Goal: Task Accomplishment & Management: Manage account settings

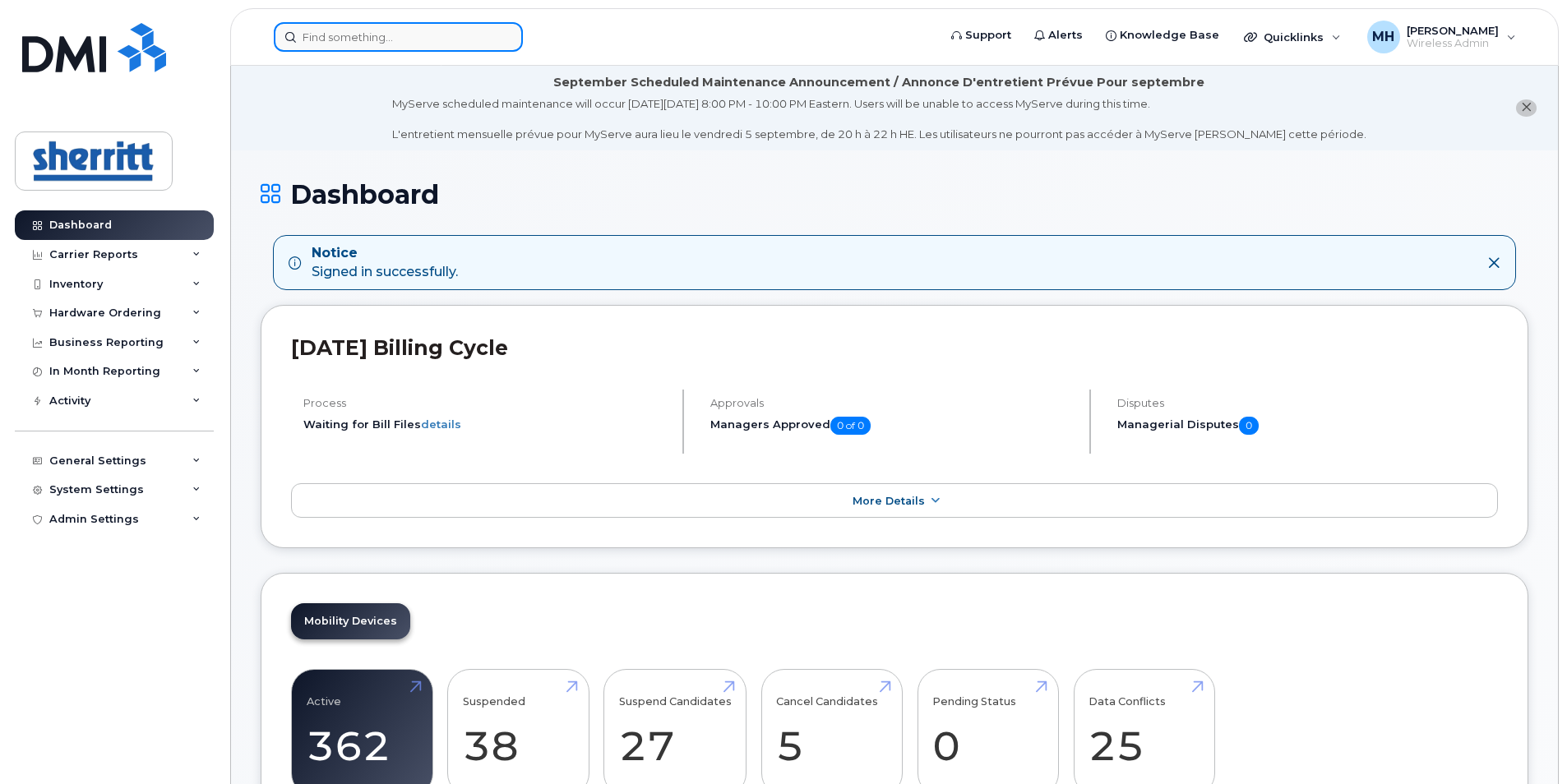
click at [392, 31] on input at bounding box center [398, 37] width 249 height 30
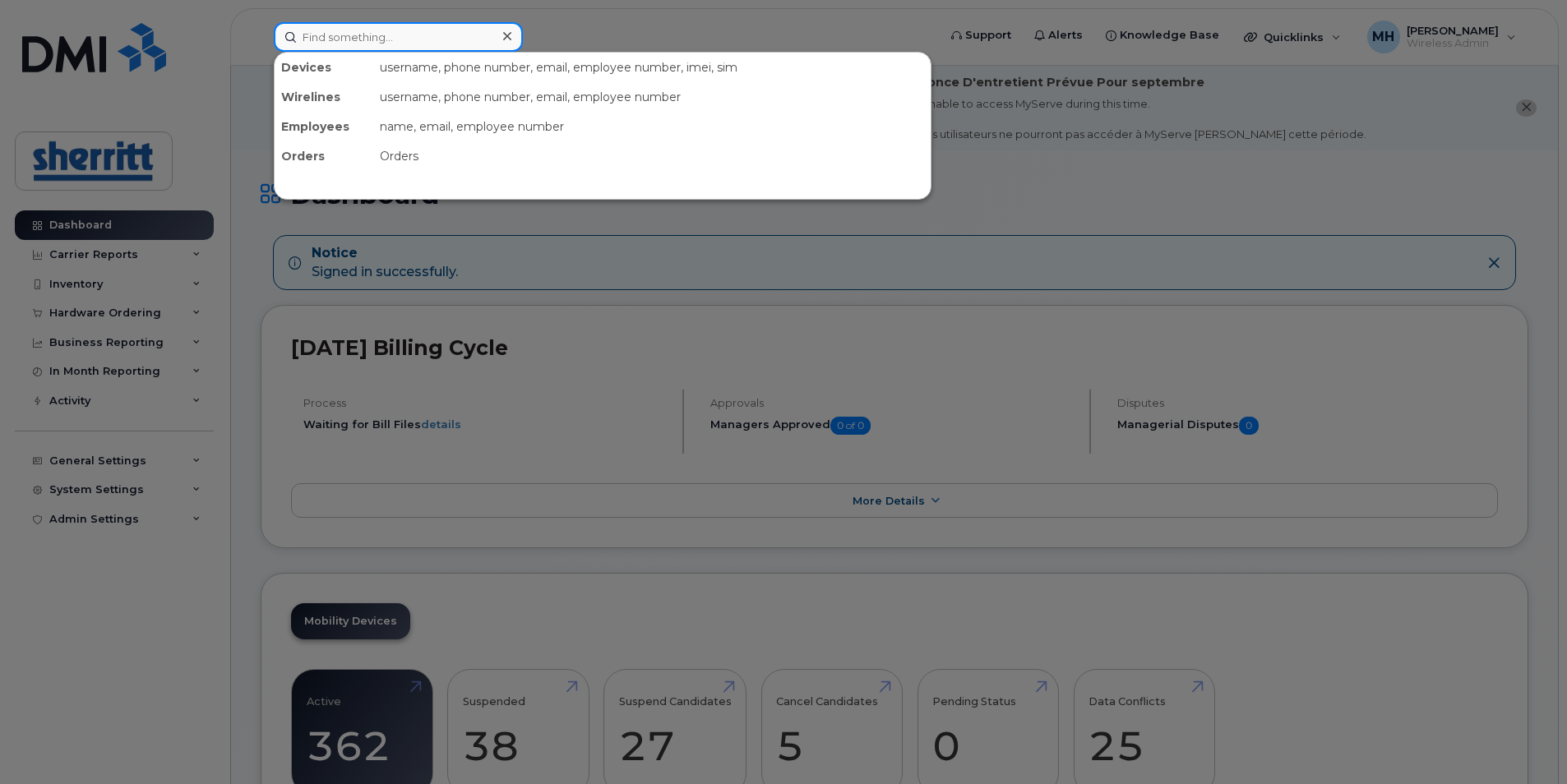
paste input "Ian Schmidt"
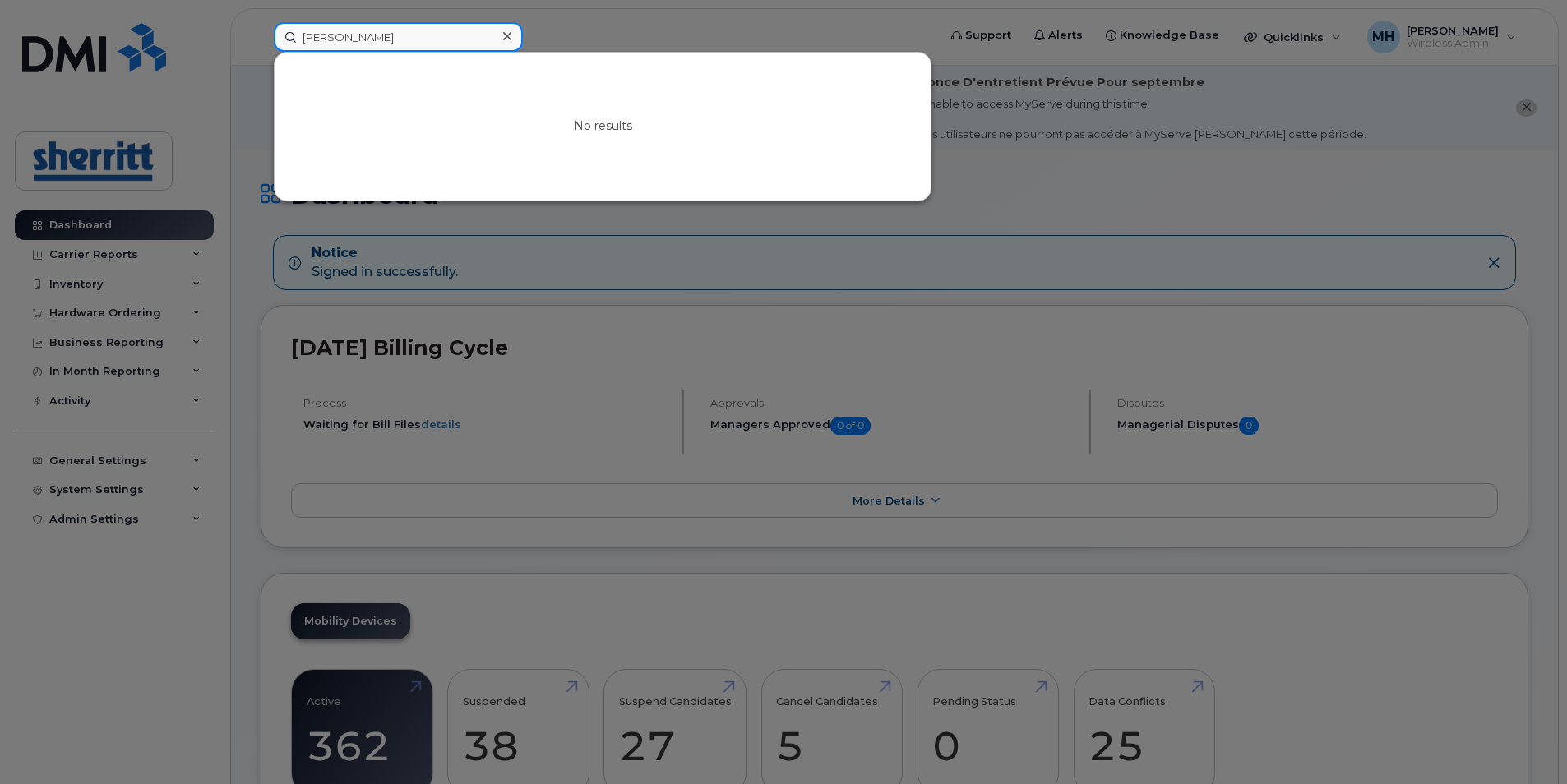
click at [301, 35] on input "Ian Schmidt" at bounding box center [398, 37] width 249 height 30
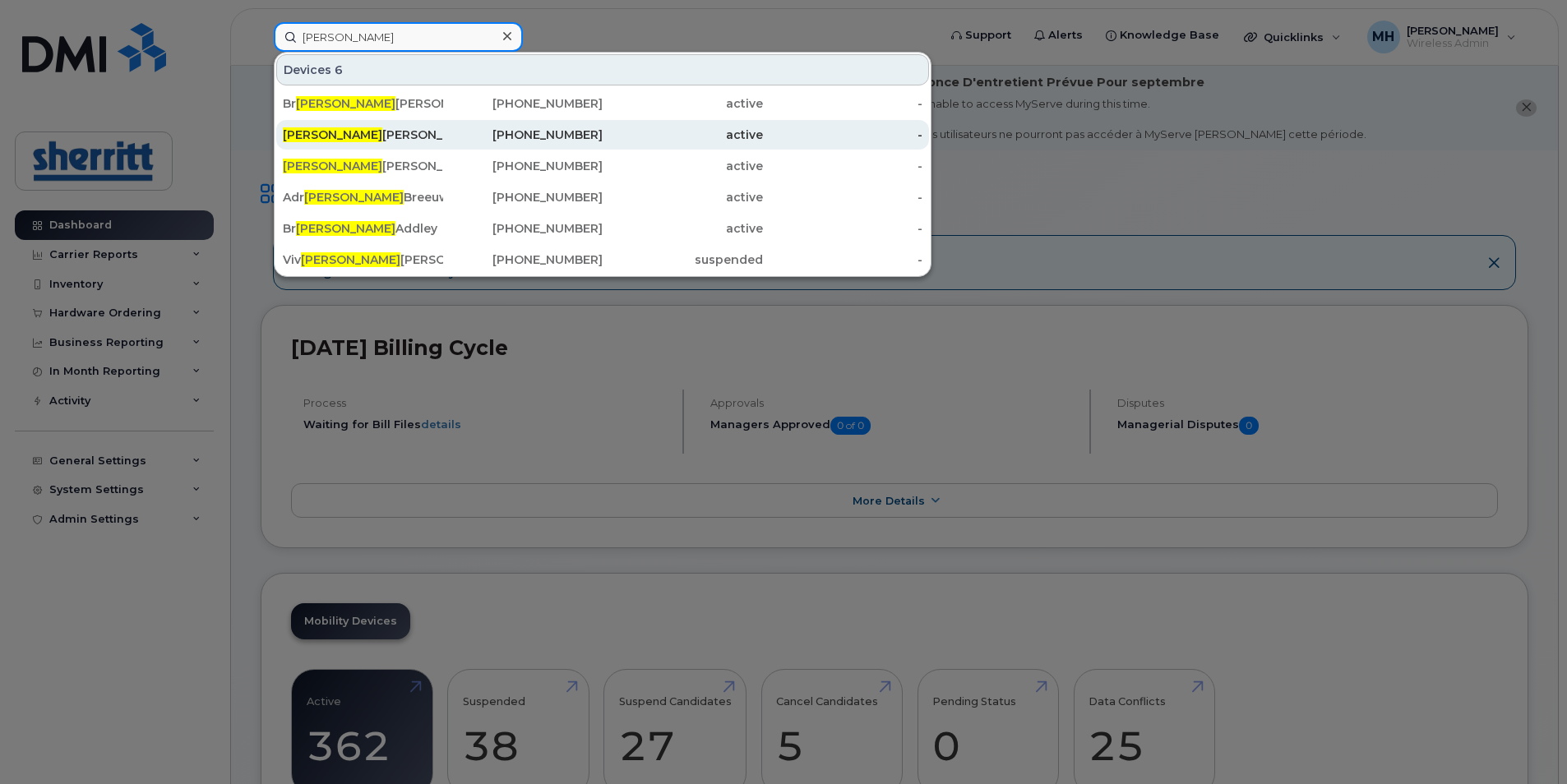
type input "Ian"
click at [427, 142] on div "Ian Leach" at bounding box center [363, 134] width 160 height 17
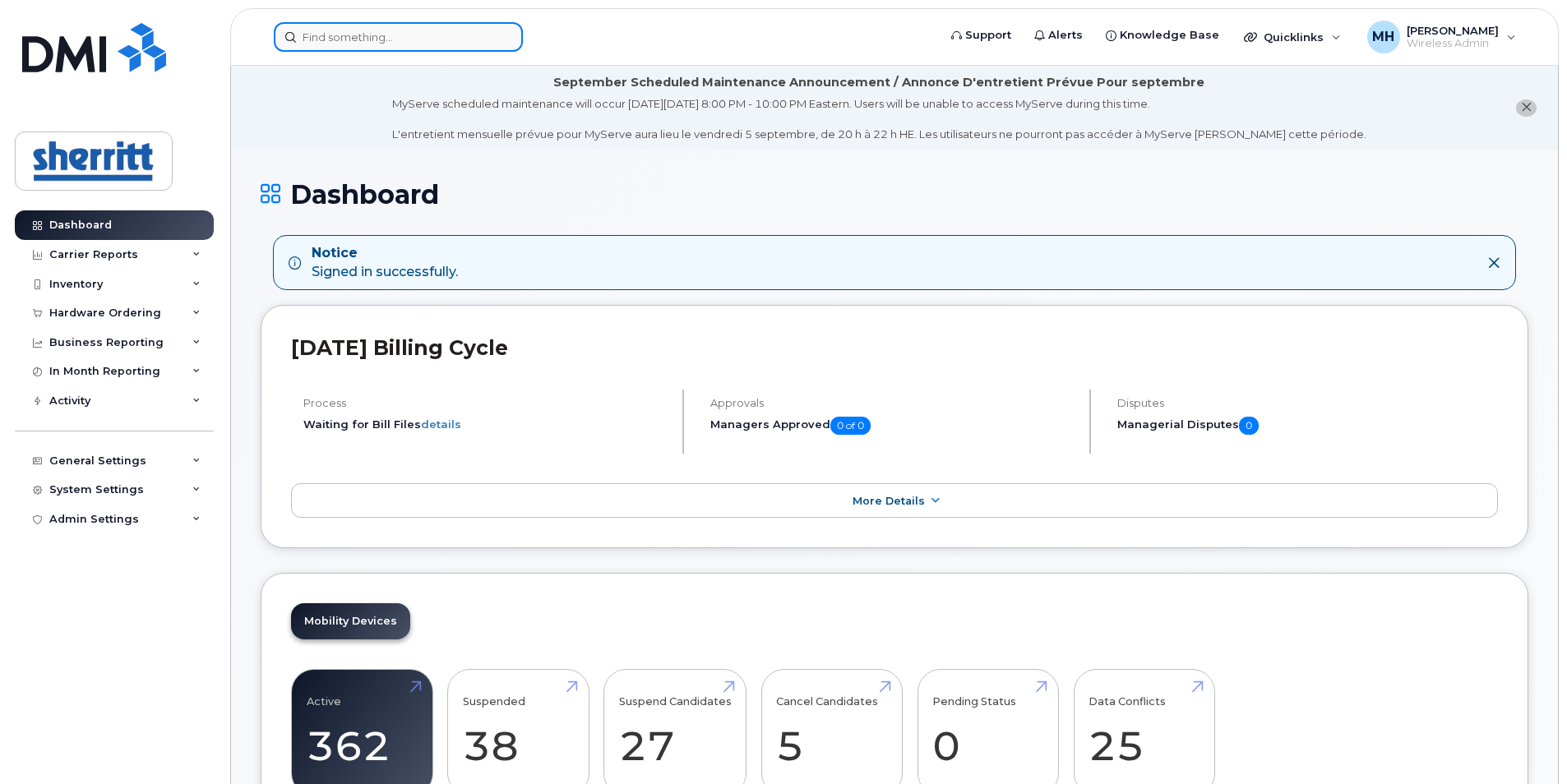
click at [386, 43] on input at bounding box center [398, 37] width 249 height 30
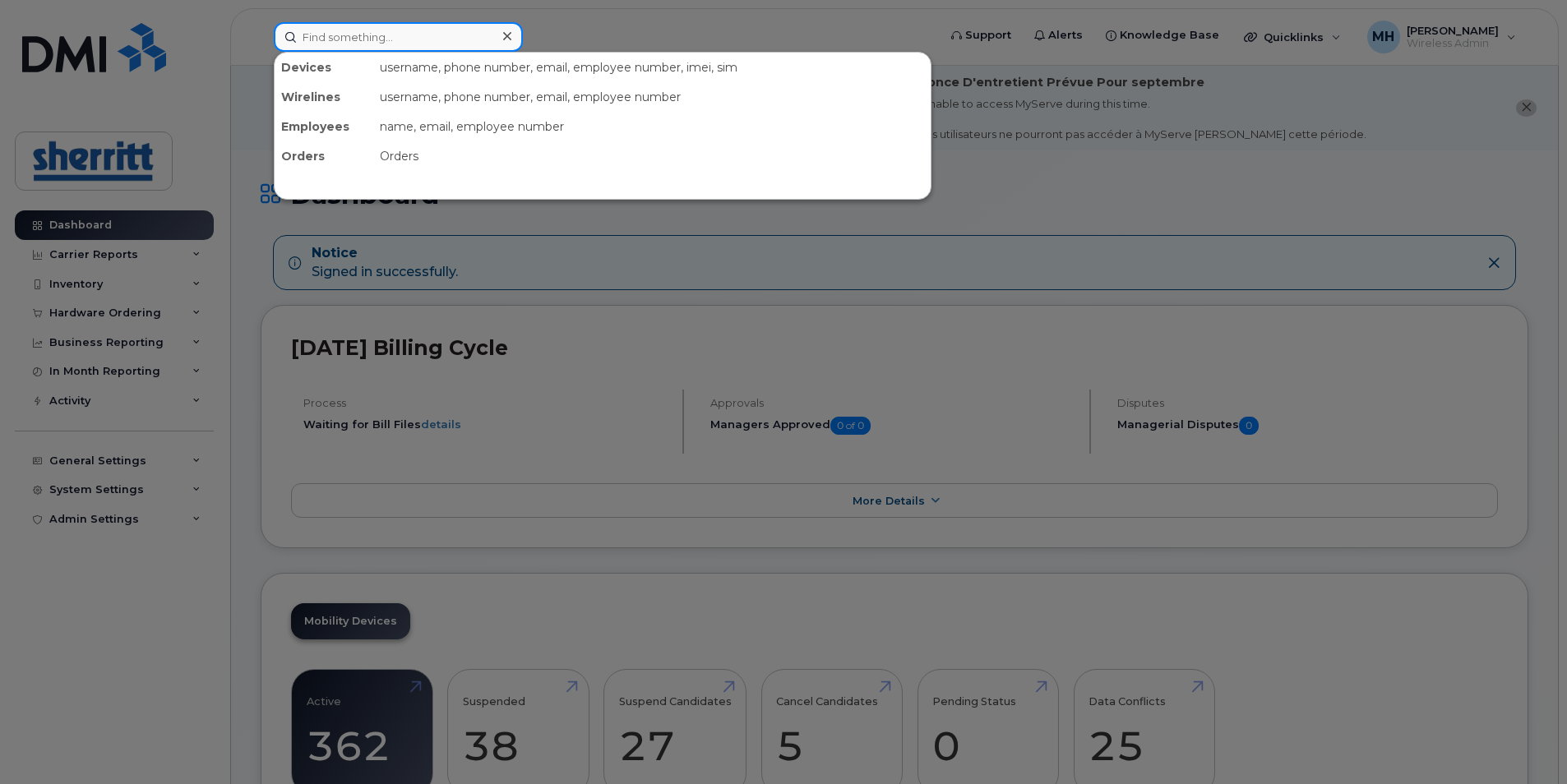
paste input "Ian Schmidt"
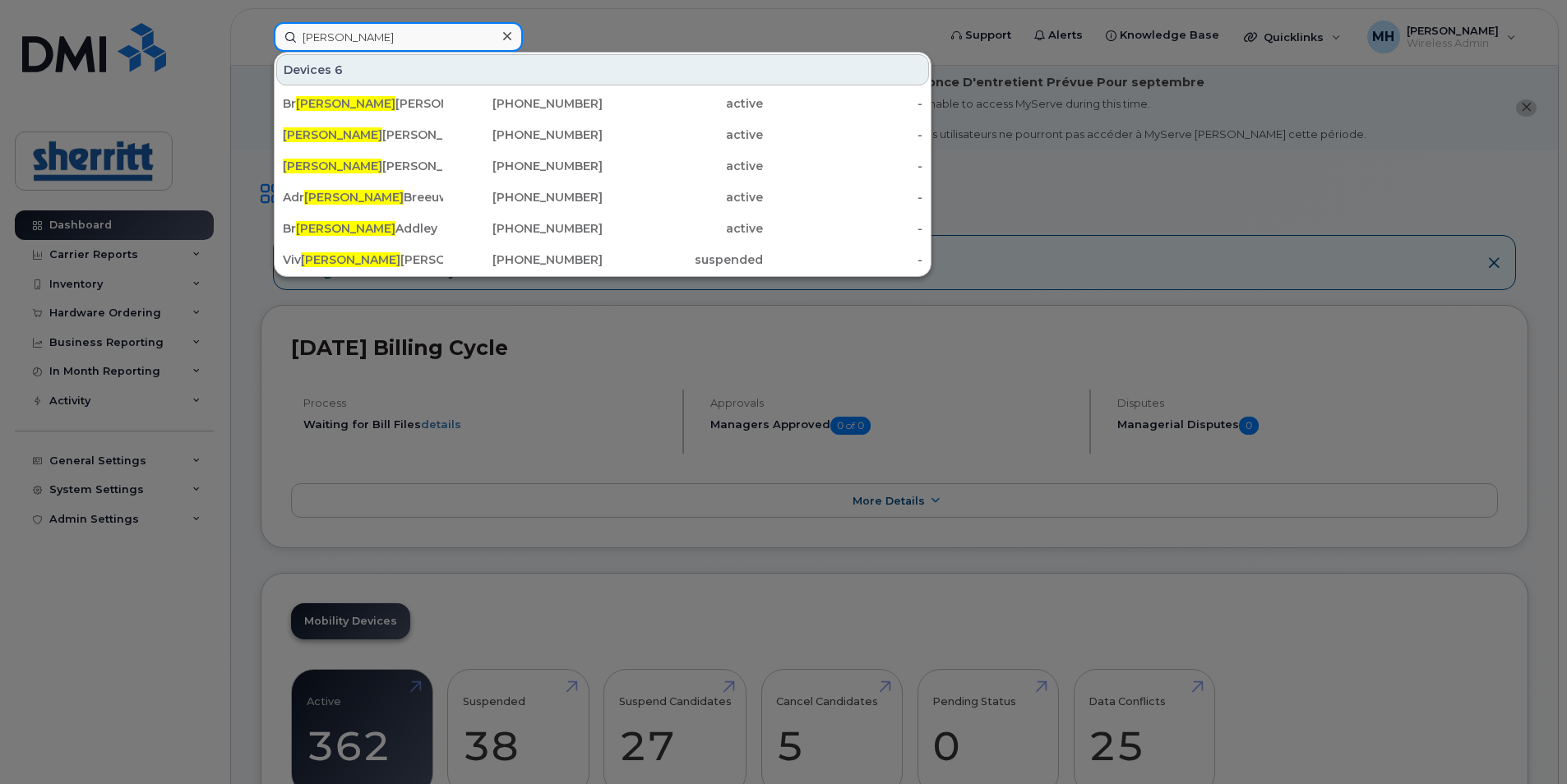
type input "Ian"
click at [503, 37] on icon at bounding box center [507, 36] width 8 height 13
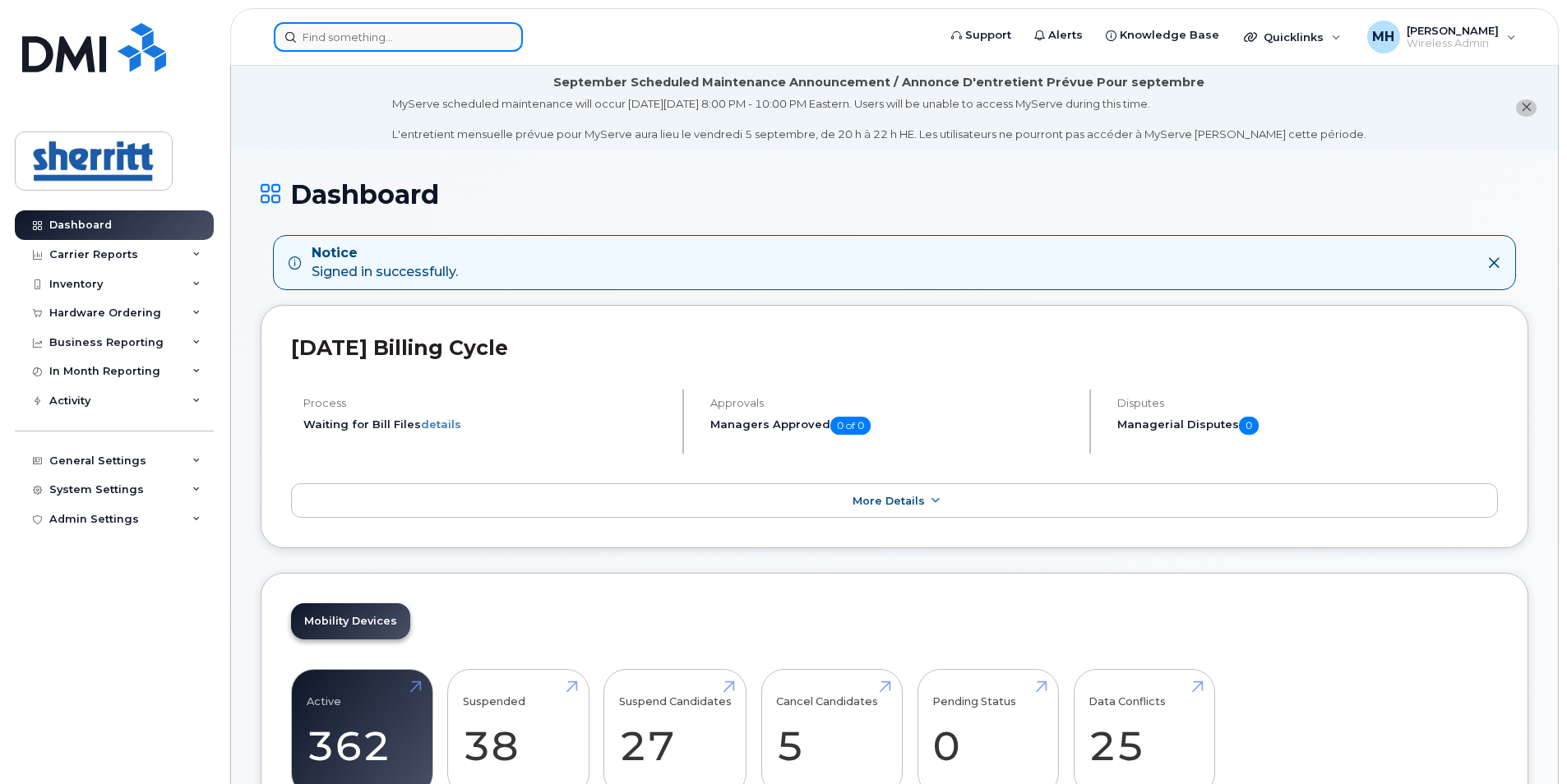
click at [374, 43] on input at bounding box center [398, 37] width 249 height 30
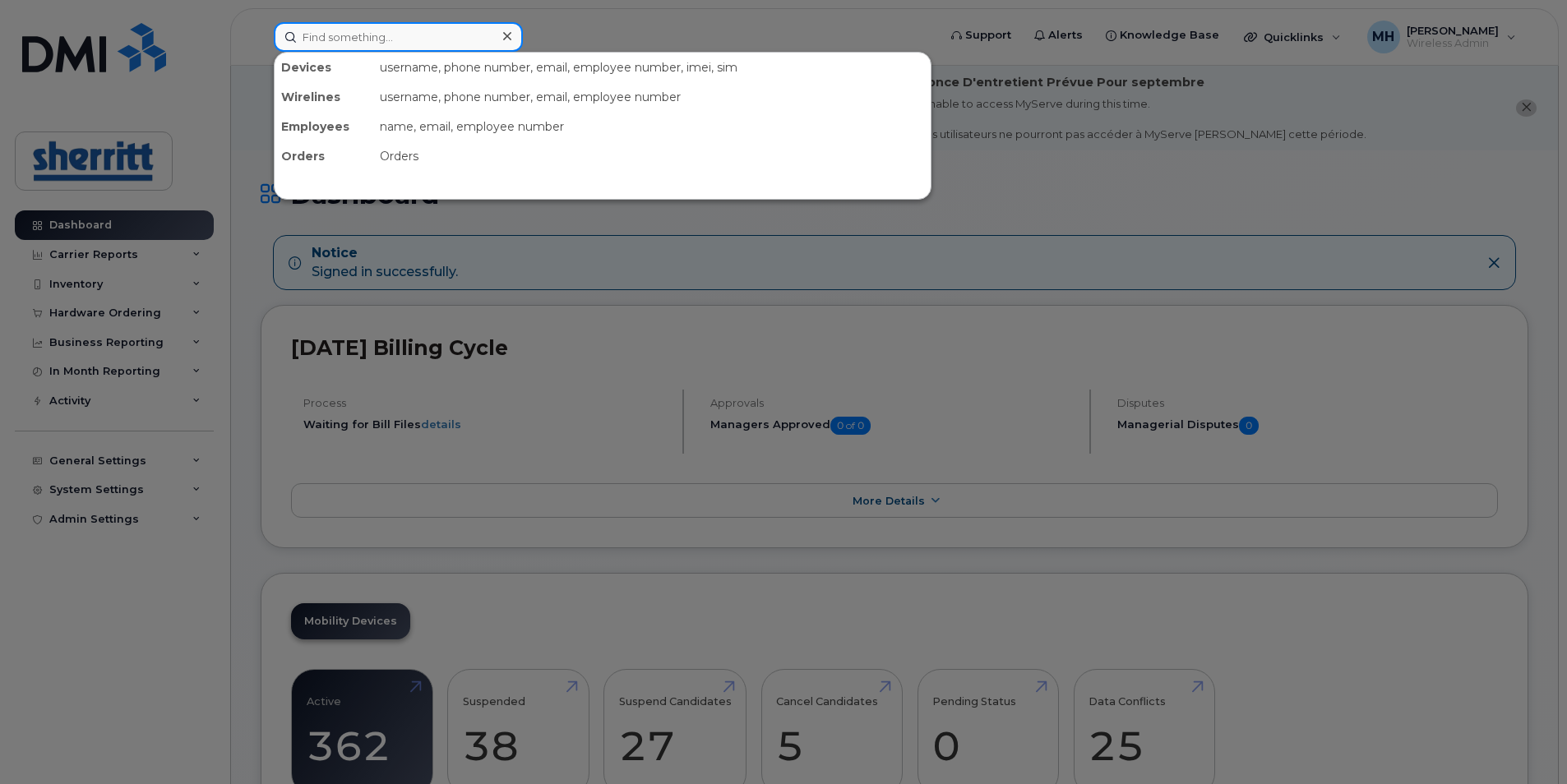
paste input "Rebecca Ferguson"
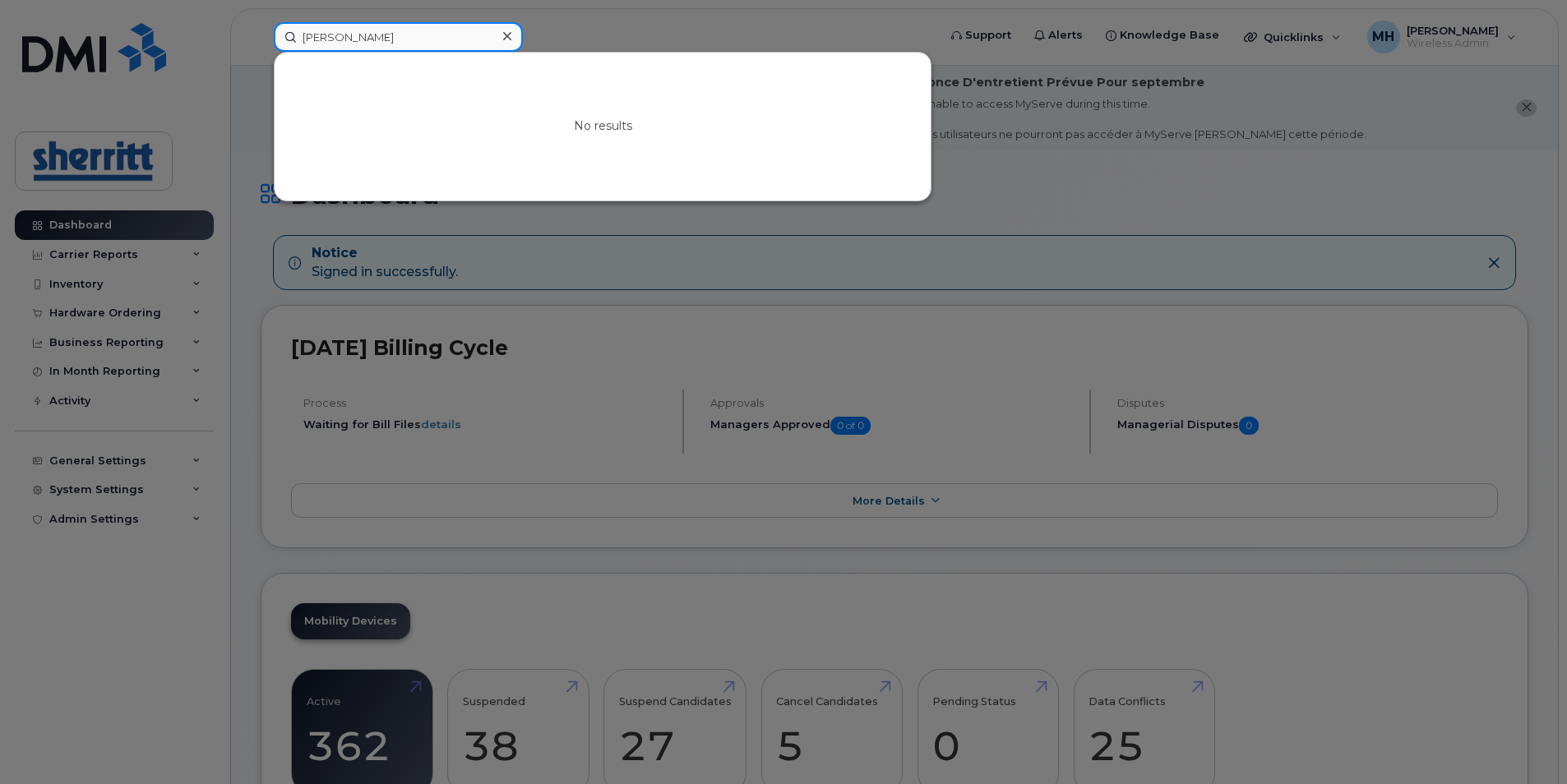
drag, startPoint x: 364, startPoint y: 35, endPoint x: 399, endPoint y: 51, distance: 38.5
click at [261, 46] on div "Rebecca No results" at bounding box center [600, 37] width 679 height 30
paste input "Mike Boone"
click at [306, 34] on input "Mike Boone" at bounding box center [398, 37] width 249 height 30
drag, startPoint x: 397, startPoint y: 41, endPoint x: 286, endPoint y: 33, distance: 111.3
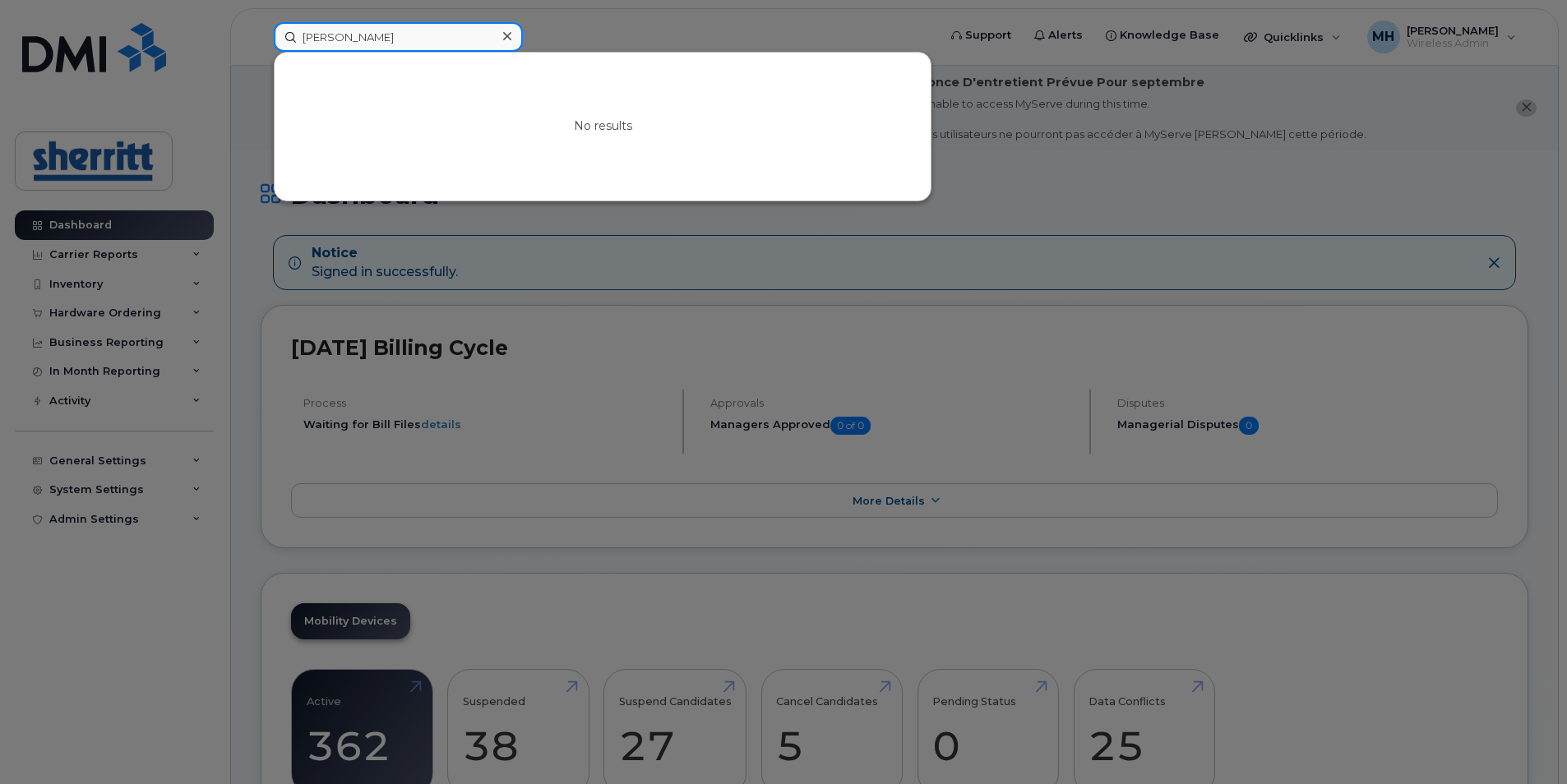
click at [286, 33] on input "Mike Boone" at bounding box center [398, 37] width 249 height 30
paste input "John Odeley"
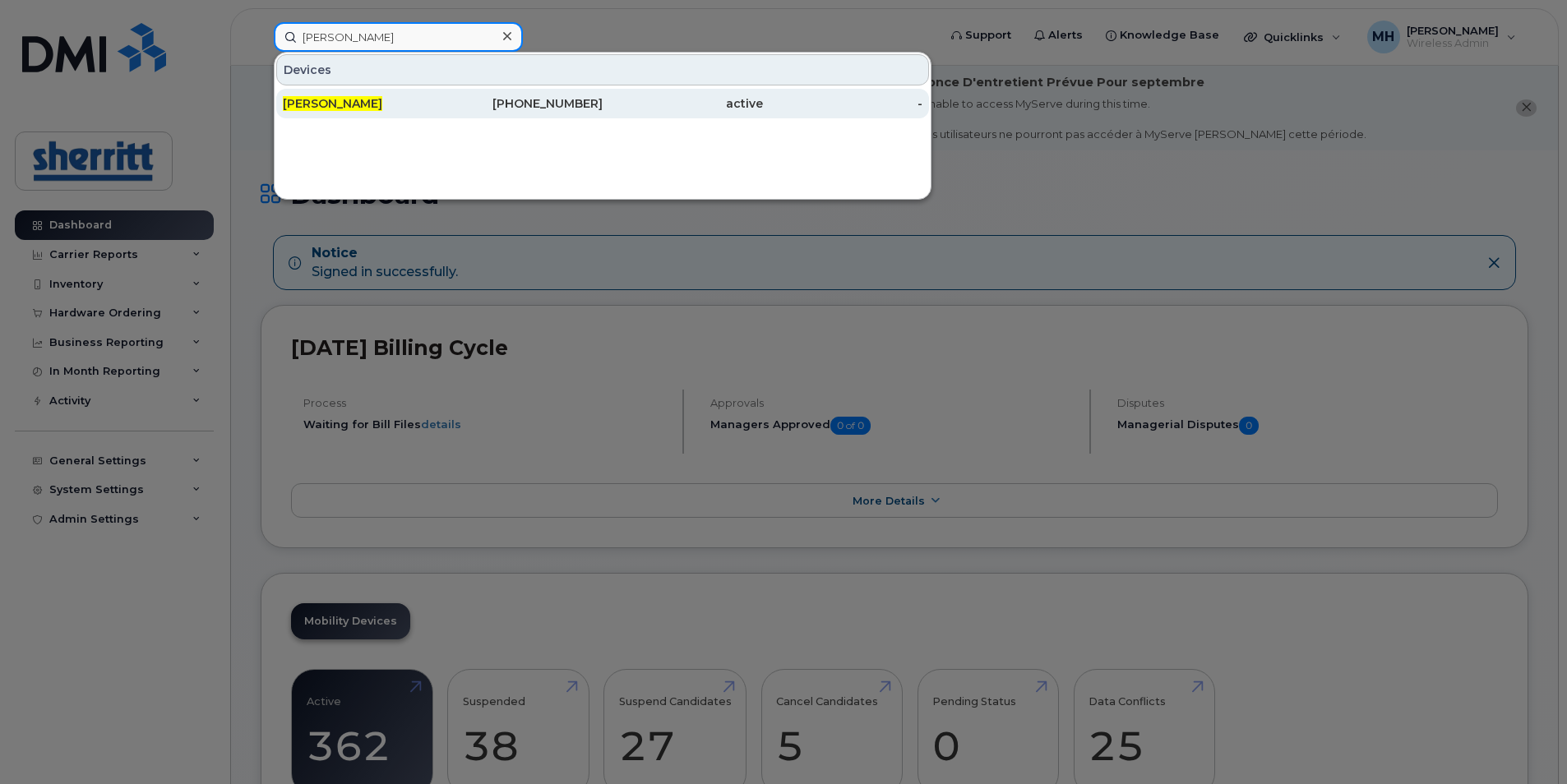
type input "John Odeleye"
click at [456, 113] on div "780-690-2059" at bounding box center [523, 104] width 160 height 30
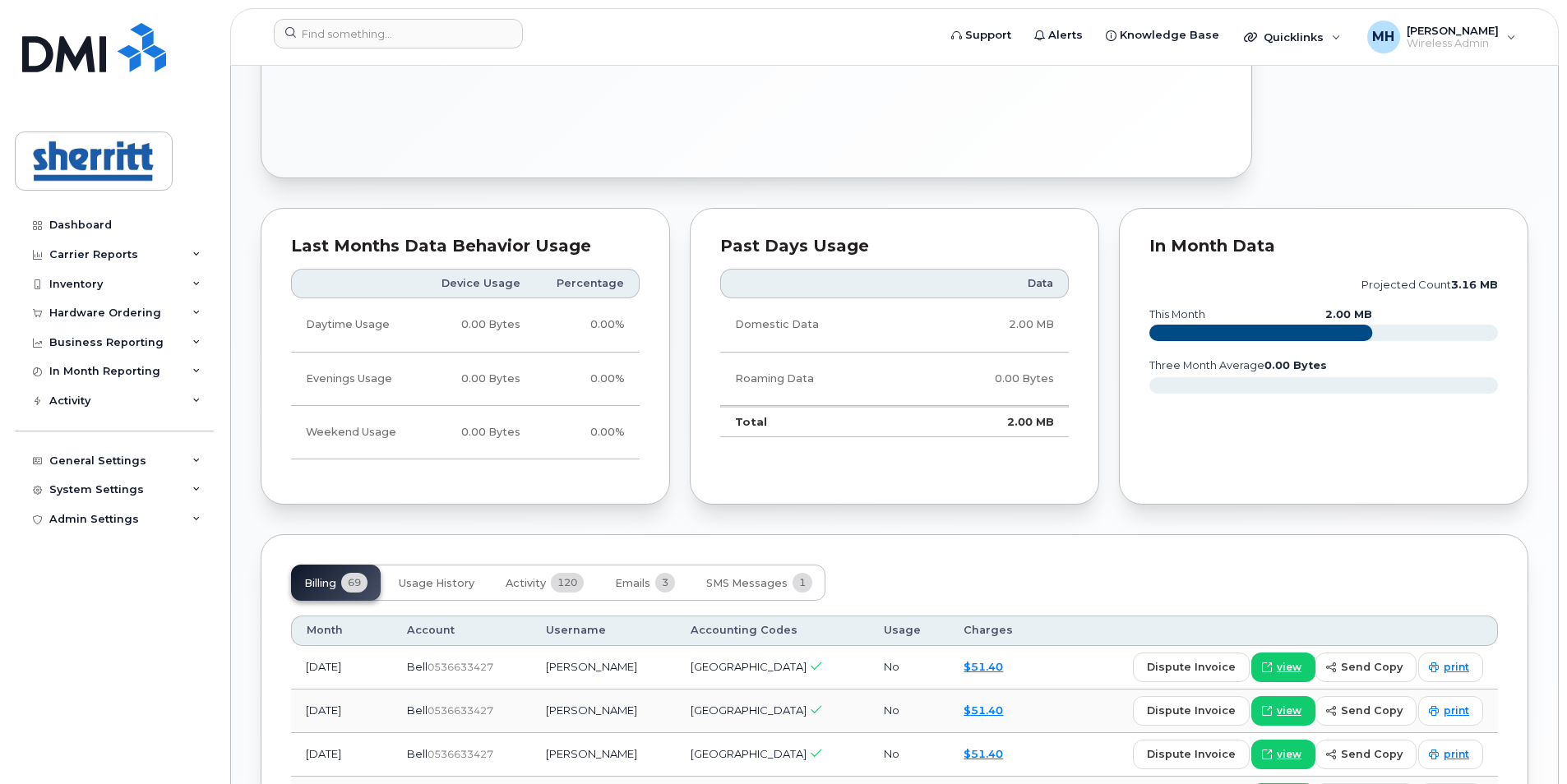
scroll to position [575, 0]
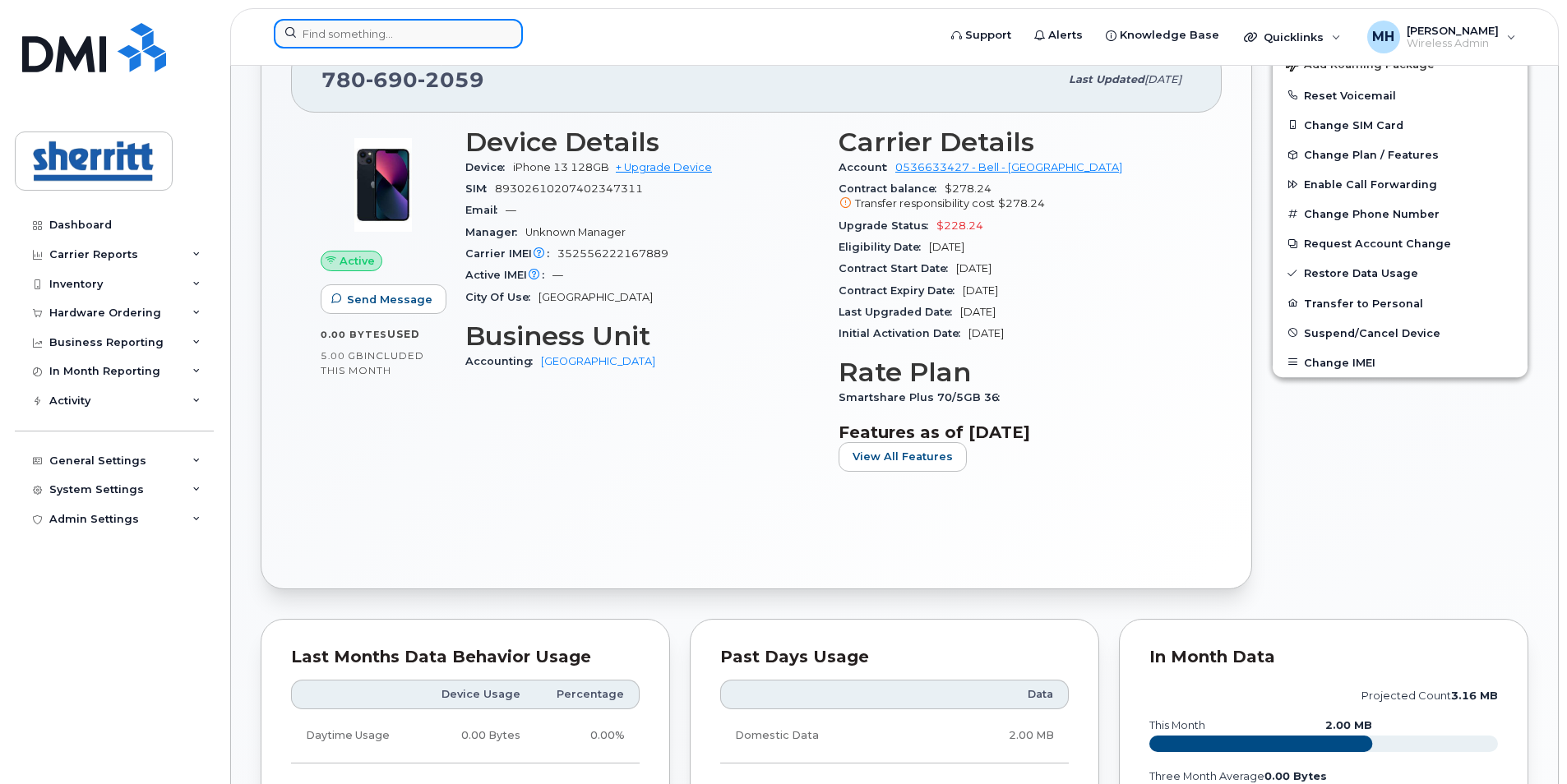
click at [405, 37] on input at bounding box center [398, 34] width 249 height 30
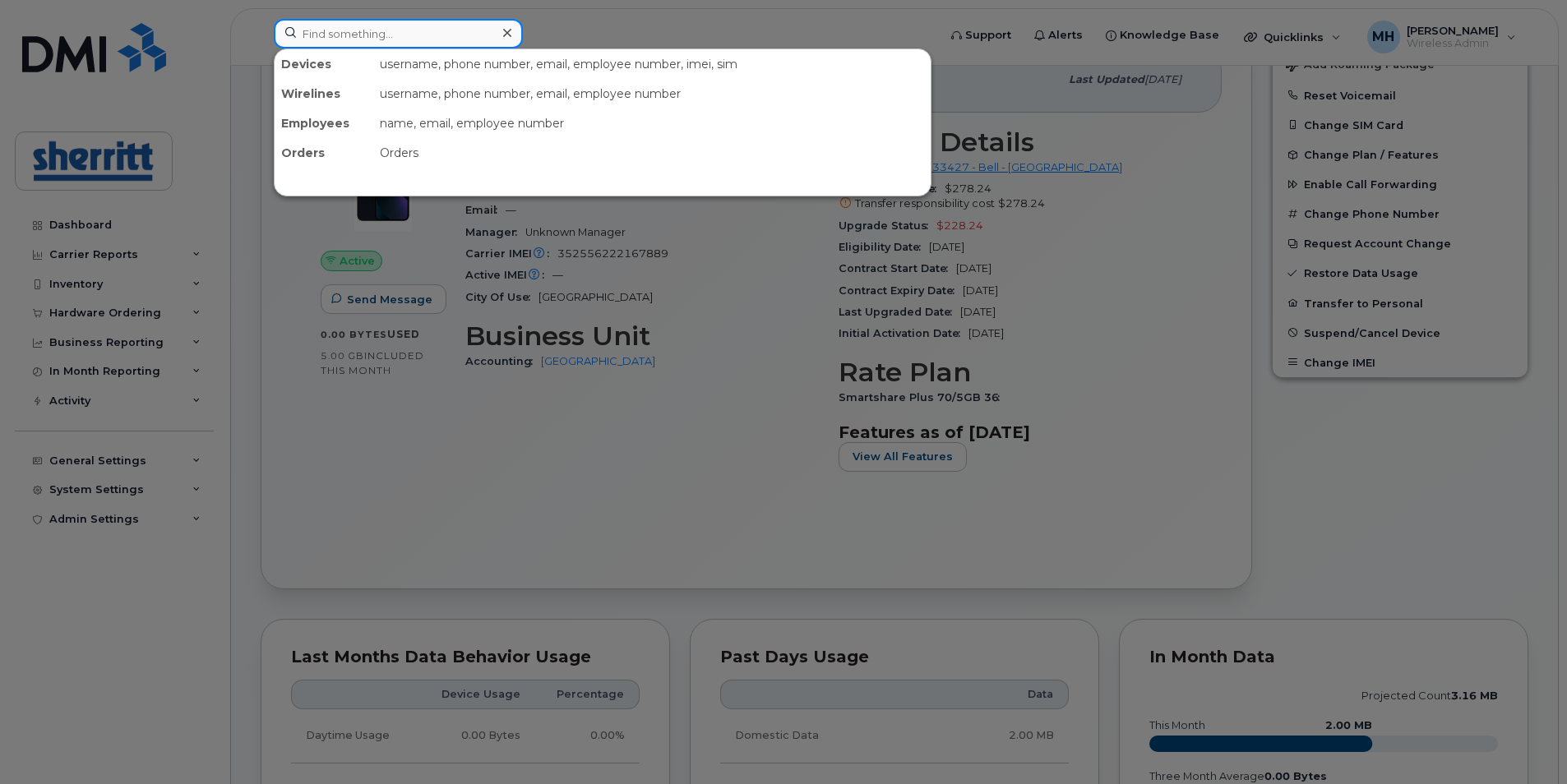
scroll to position [411, 0]
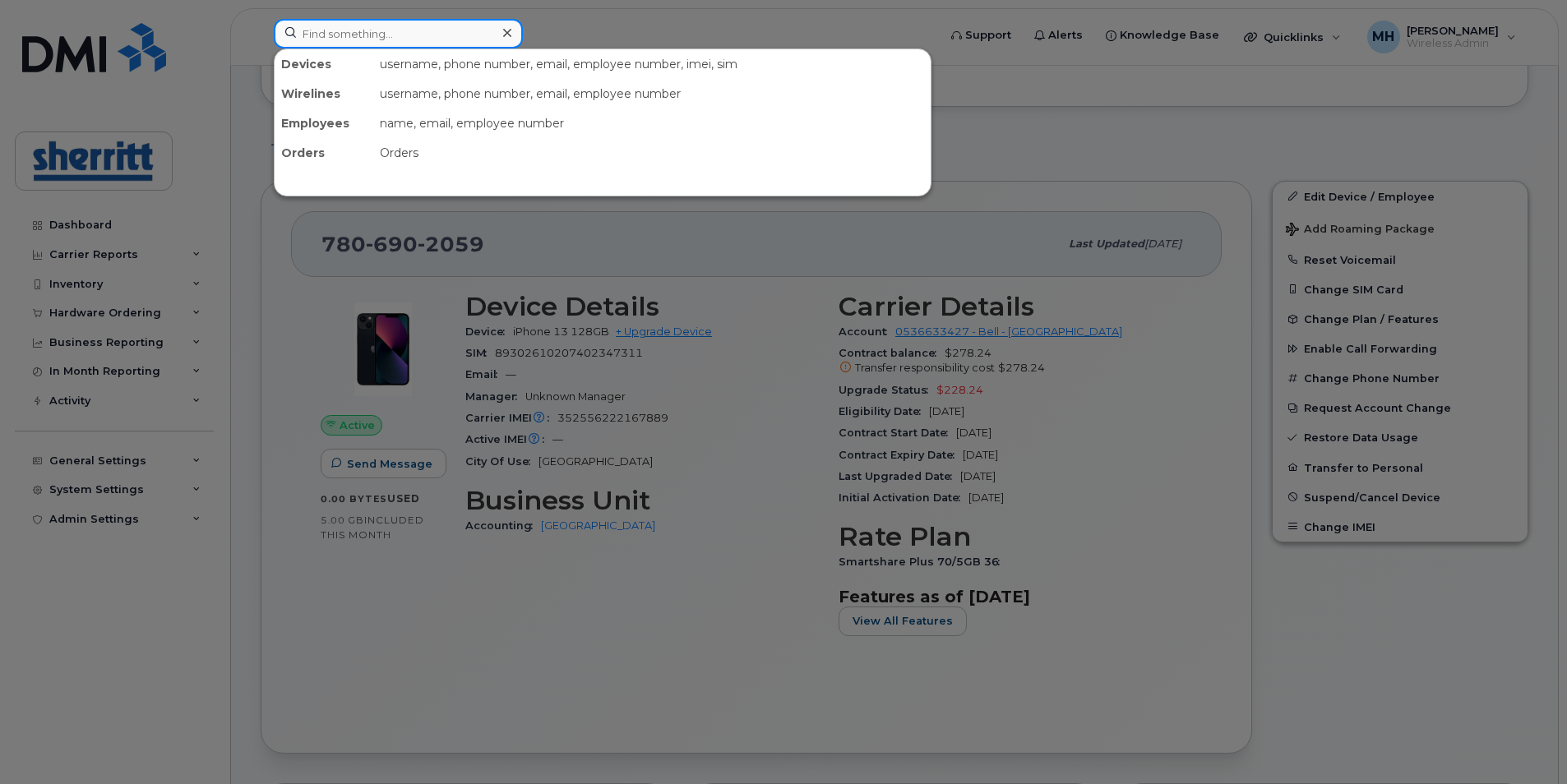
paste input "[PERSON_NAME]"
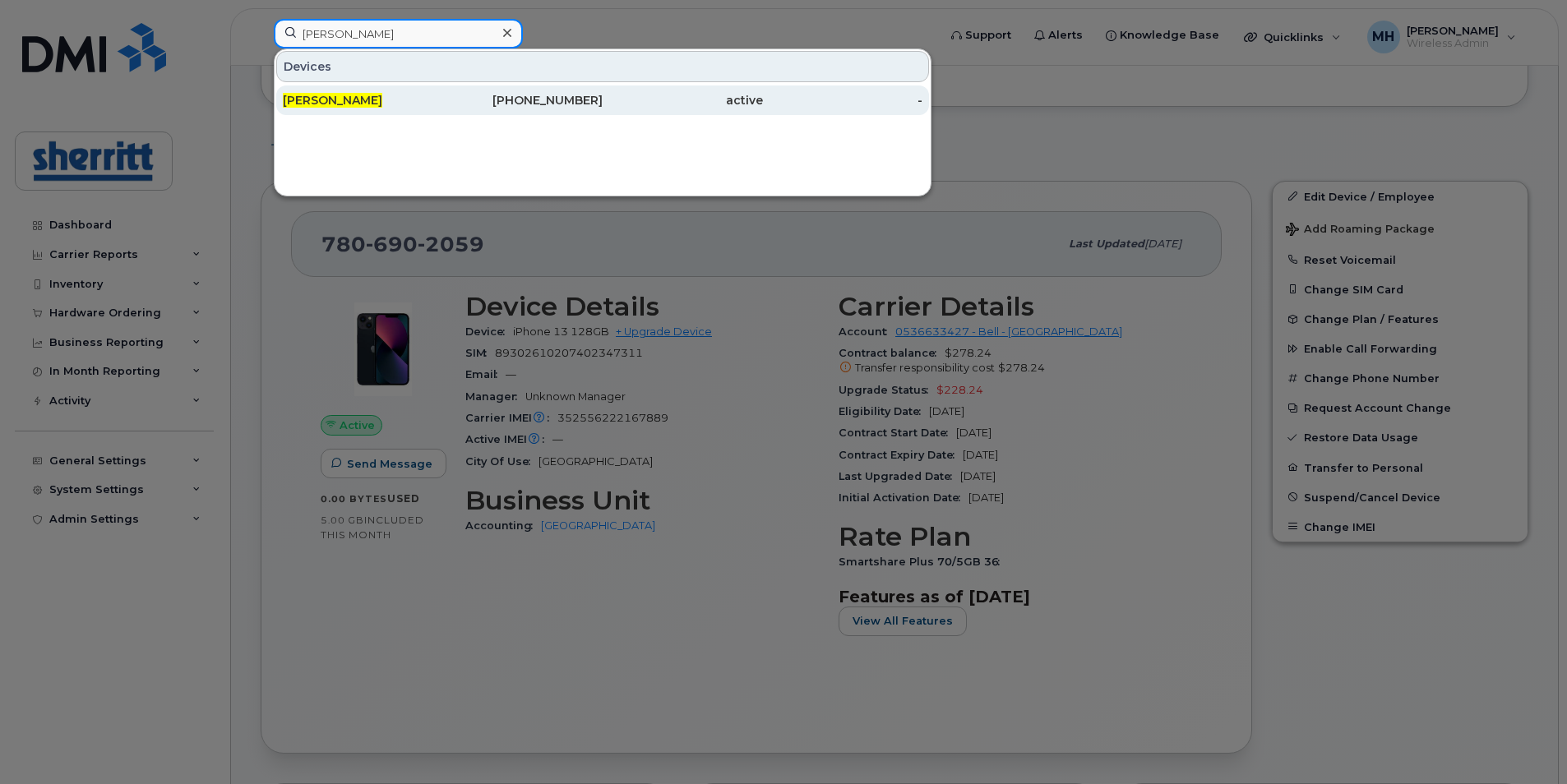
type input "[PERSON_NAME]"
click at [492, 100] on div "587-385-6239" at bounding box center [523, 100] width 160 height 17
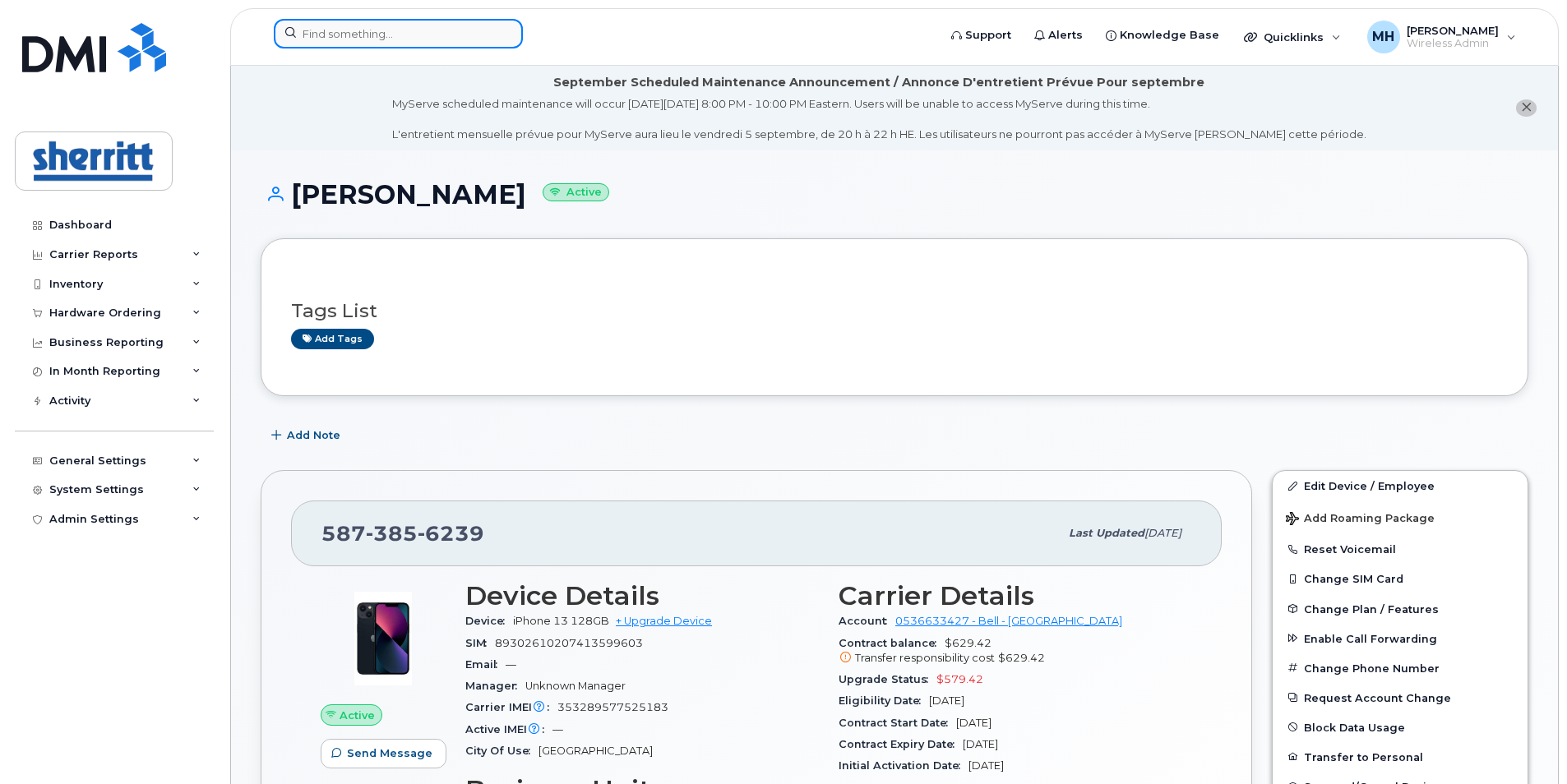
click at [355, 42] on input at bounding box center [398, 34] width 249 height 30
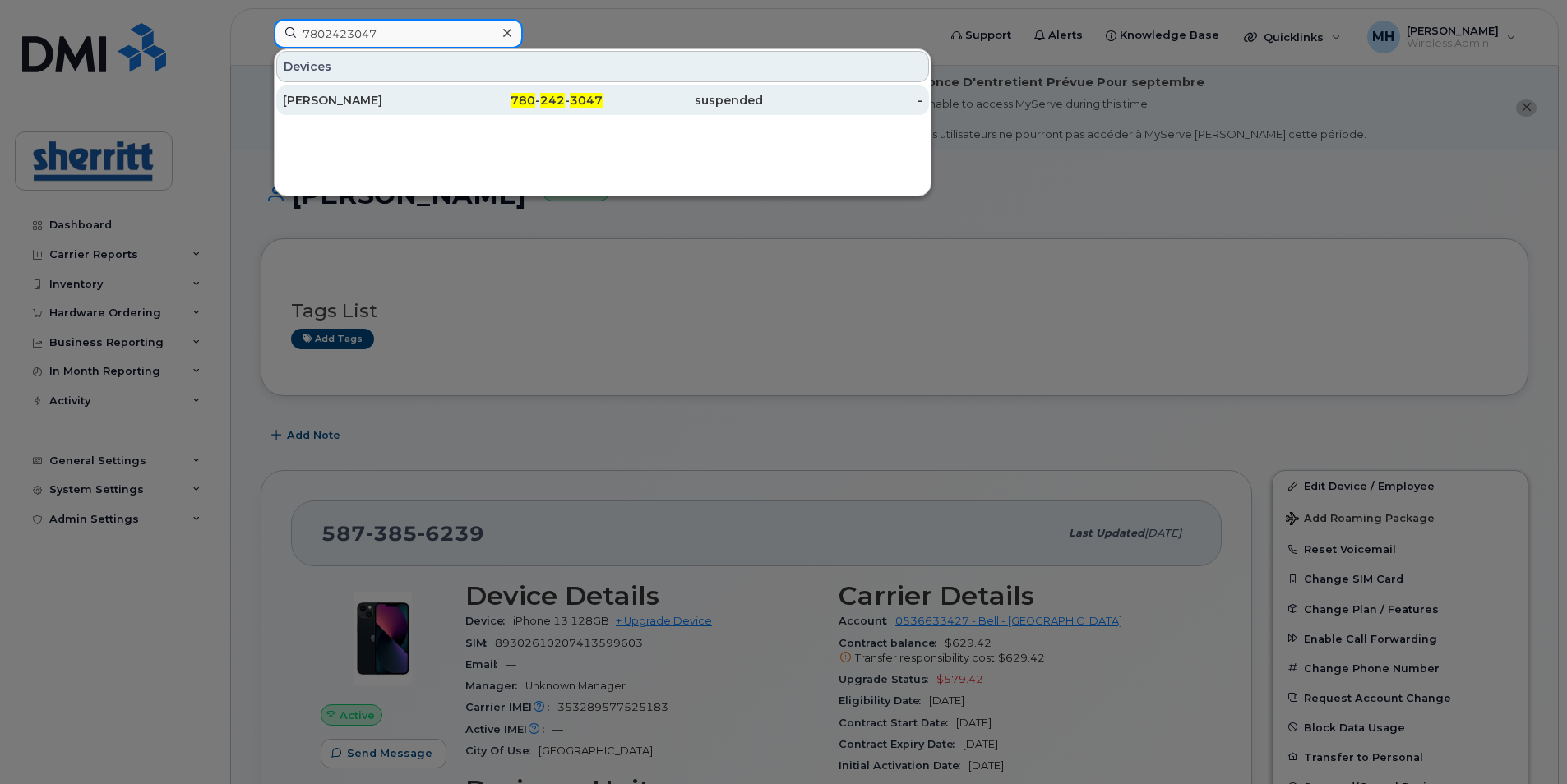
type input "7802423047"
click at [430, 106] on div "[PERSON_NAME]" at bounding box center [363, 100] width 160 height 17
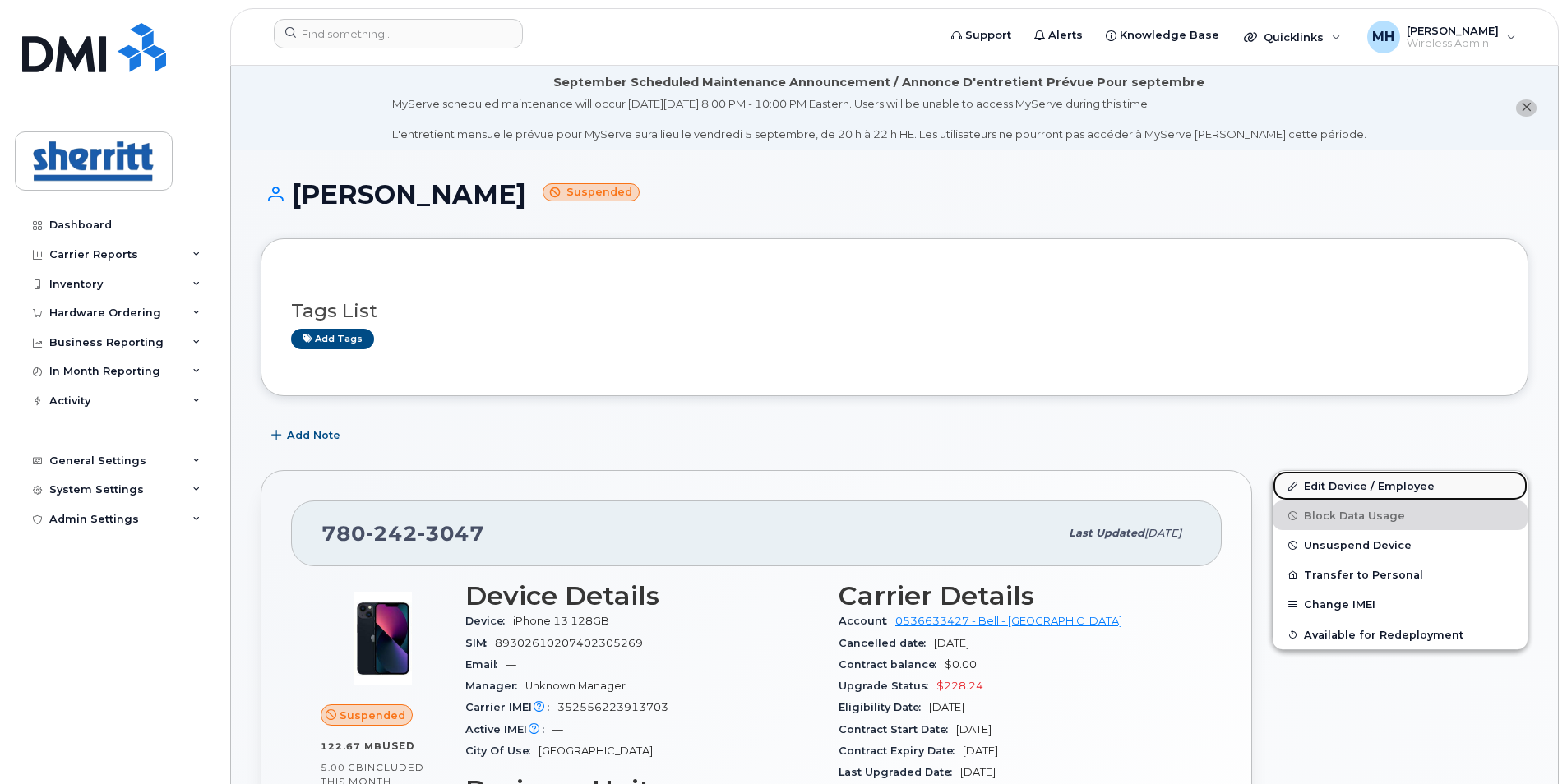
click at [1348, 488] on link "Edit Device / Employee" at bounding box center [1400, 486] width 255 height 30
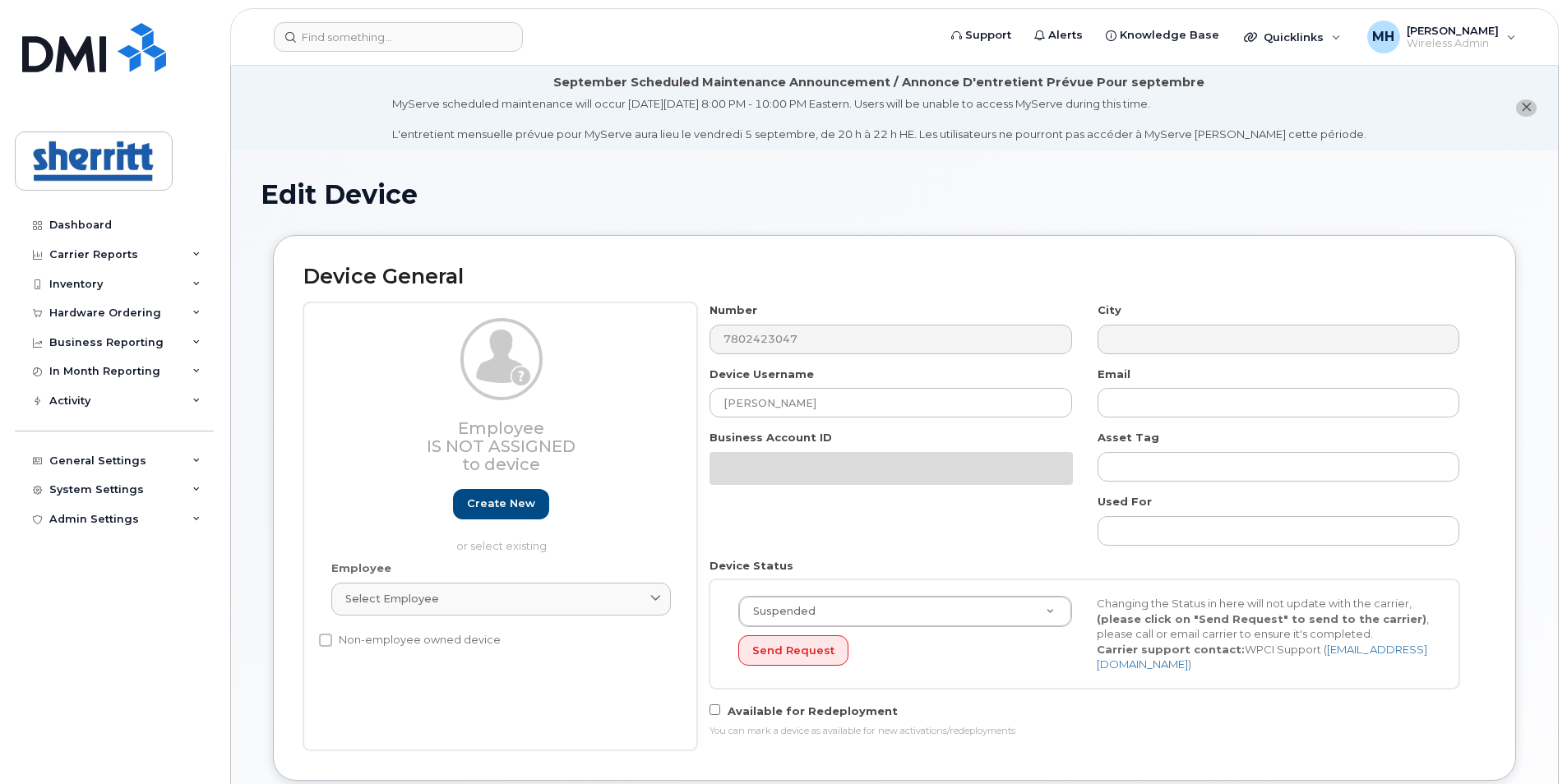
select select "5680457"
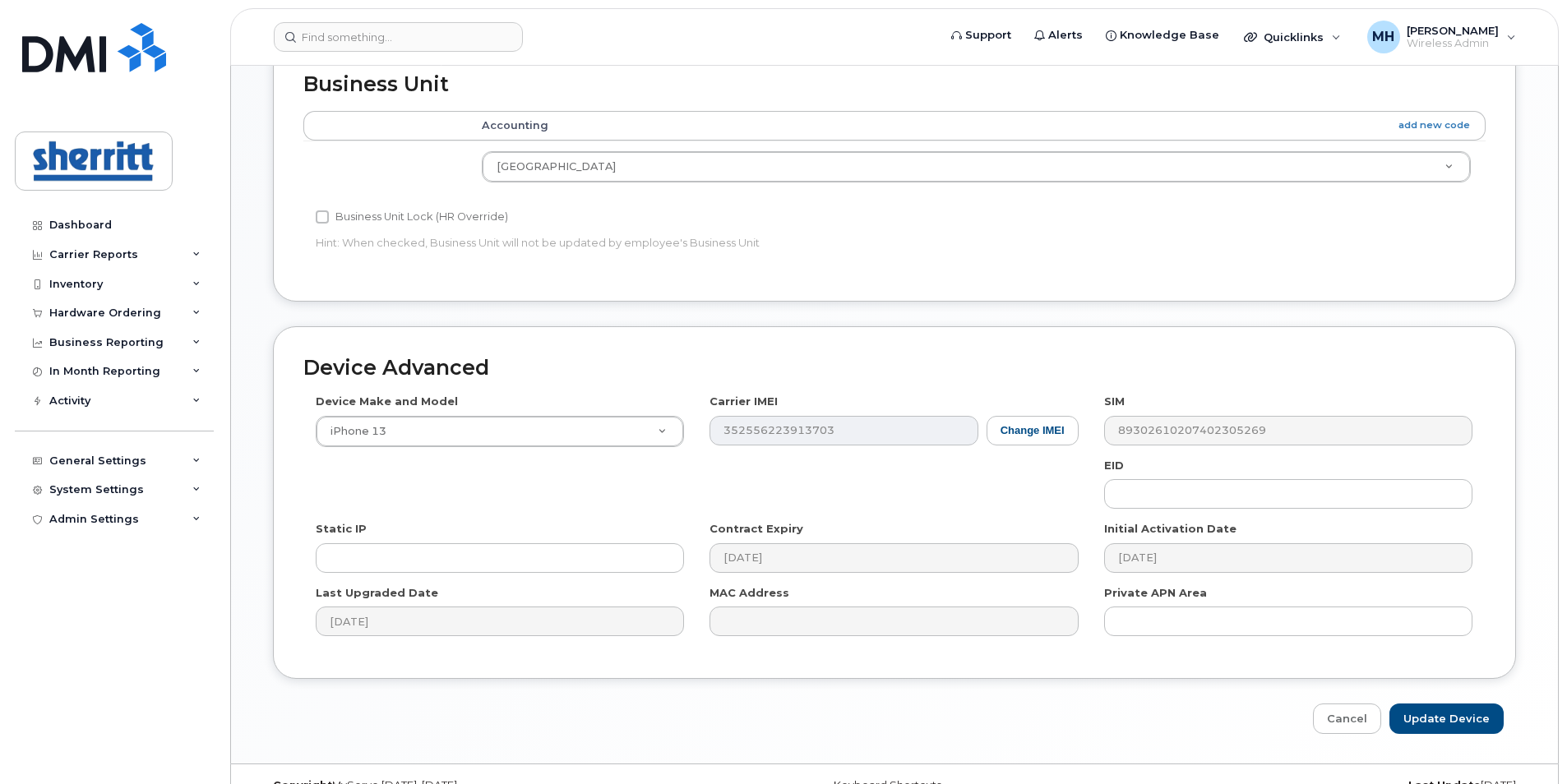
scroll to position [788, 0]
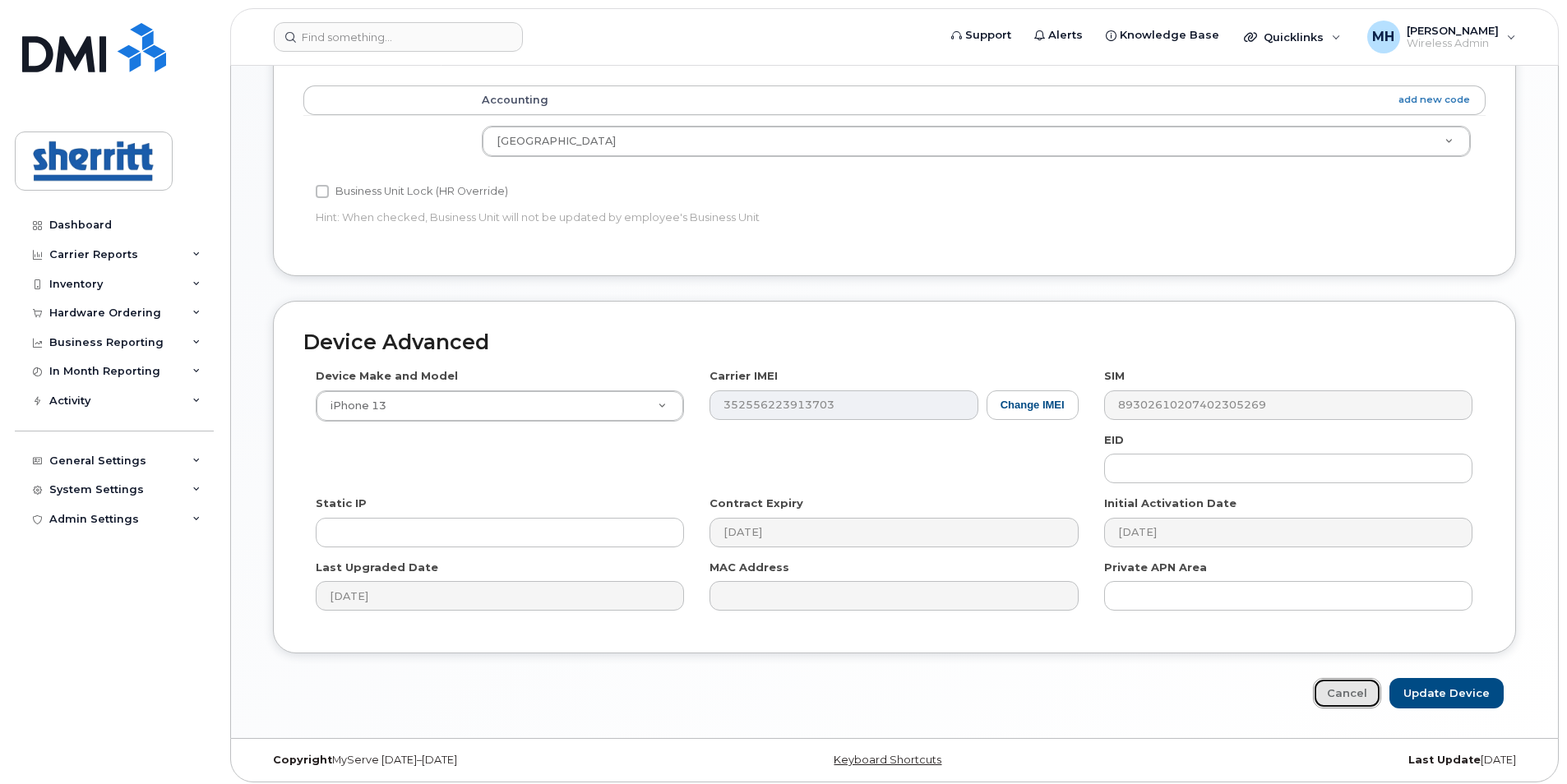
click at [1353, 694] on link "Cancel" at bounding box center [1347, 692] width 68 height 31
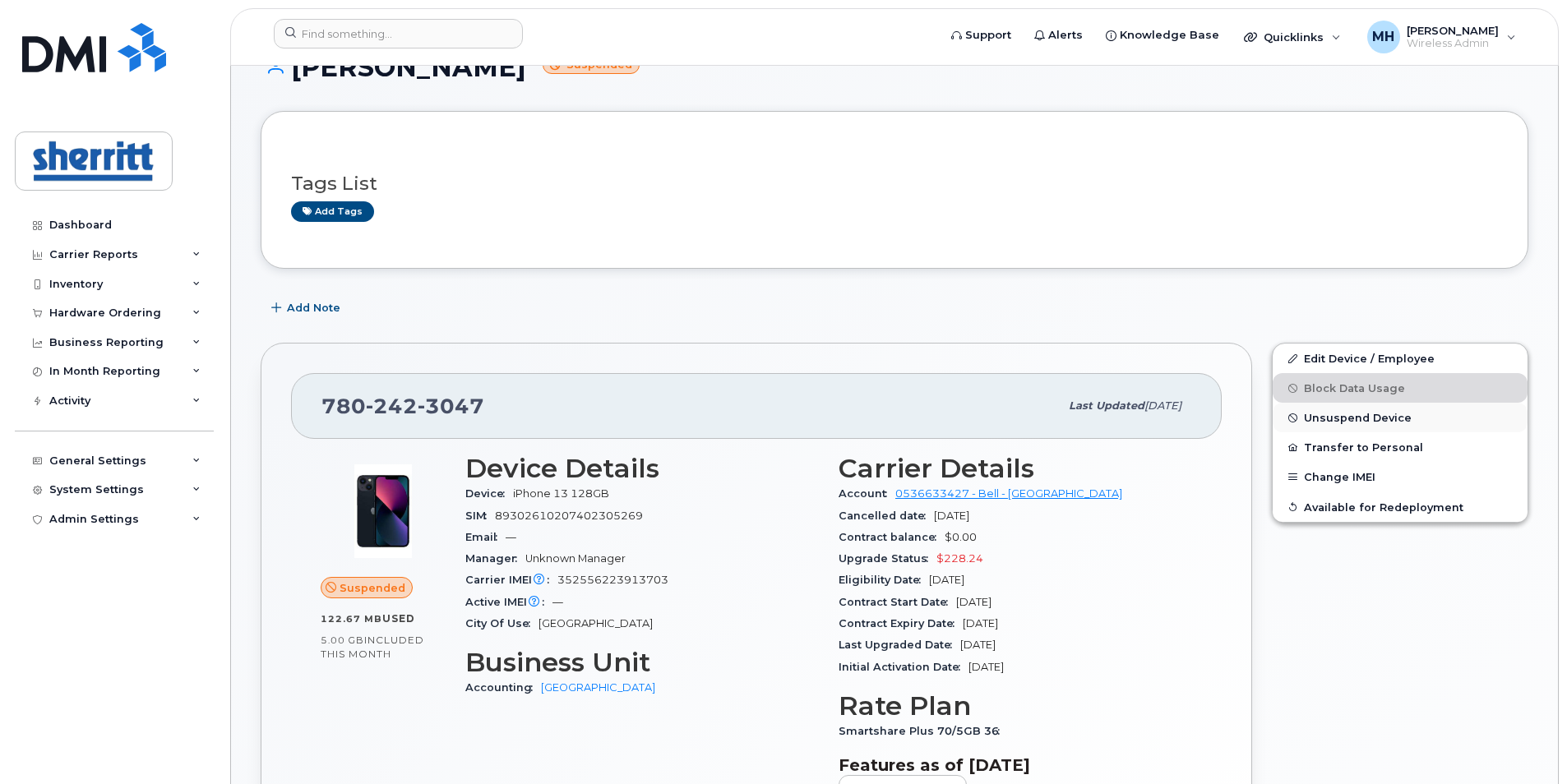
scroll to position [247, 0]
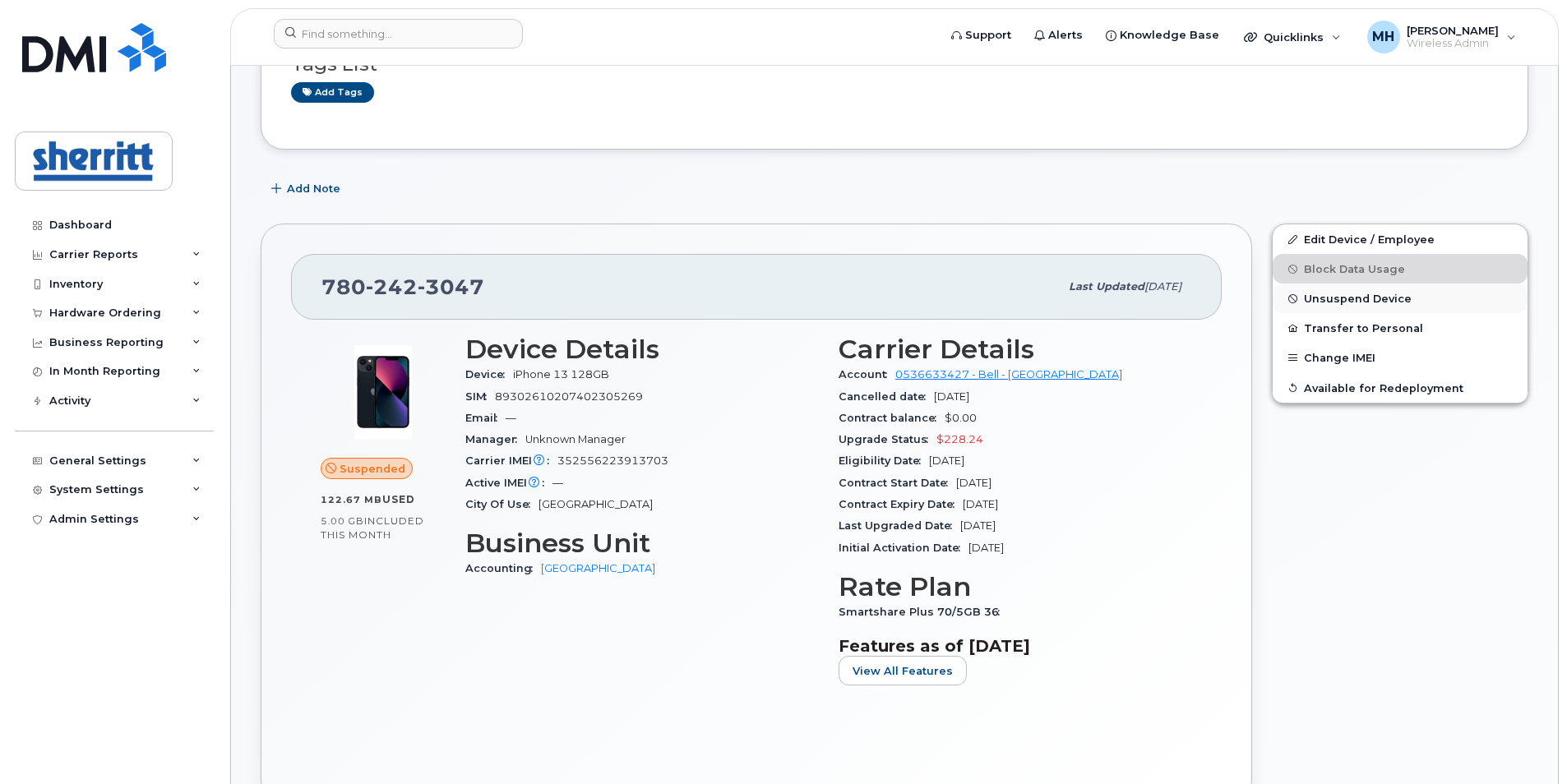
click at [1380, 297] on span "Unsuspend Device" at bounding box center [1358, 298] width 108 height 12
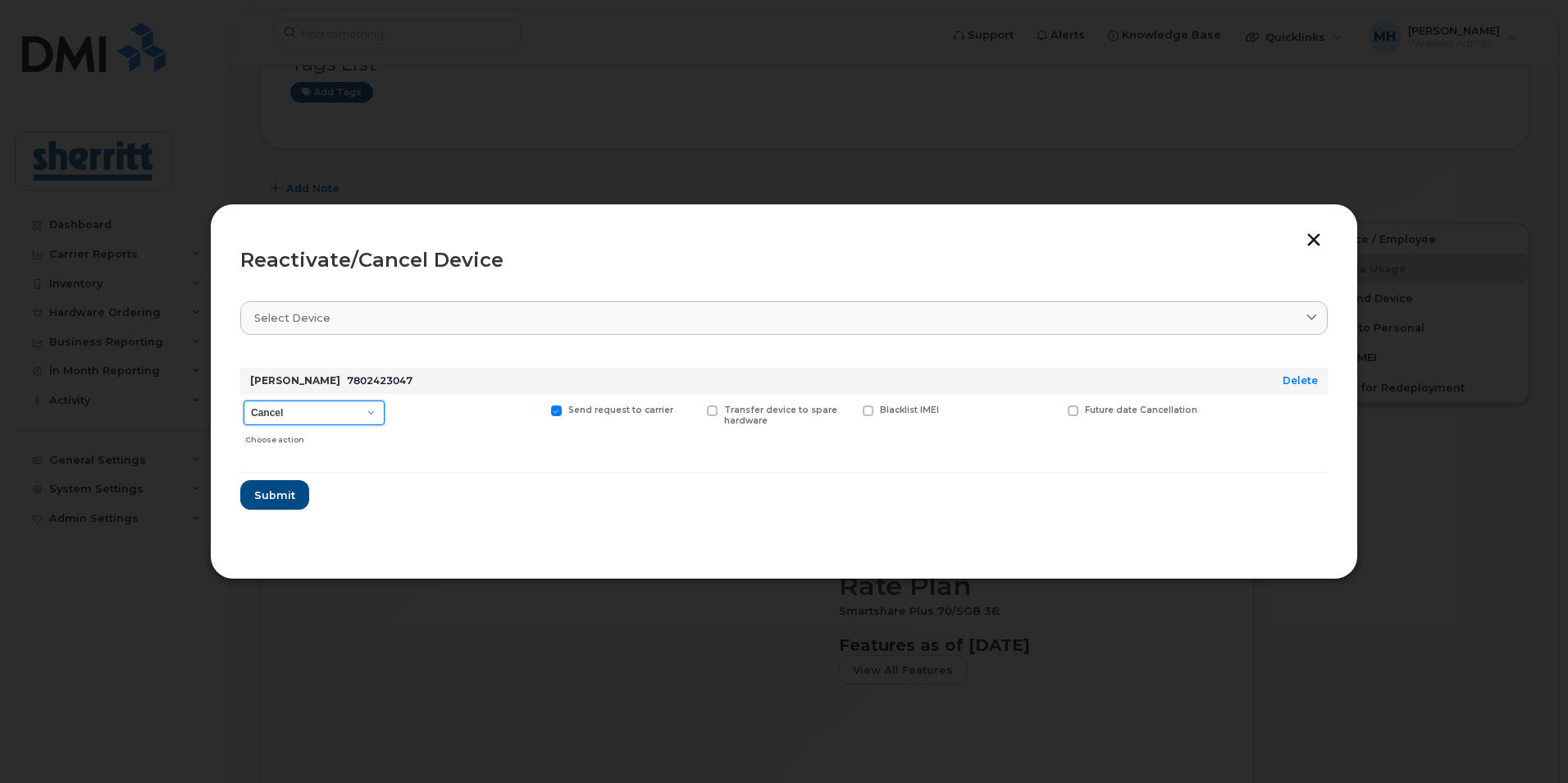
click at [359, 412] on select "Cancel Suspend - Extend Suspension Reactivate" at bounding box center [313, 412] width 141 height 25
select select "[object Object]"
click at [243, 400] on select "Cancel Suspend - Extend Suspension Reactivate" at bounding box center [313, 412] width 141 height 25
click at [293, 501] on button "Submit" at bounding box center [274, 495] width 67 height 30
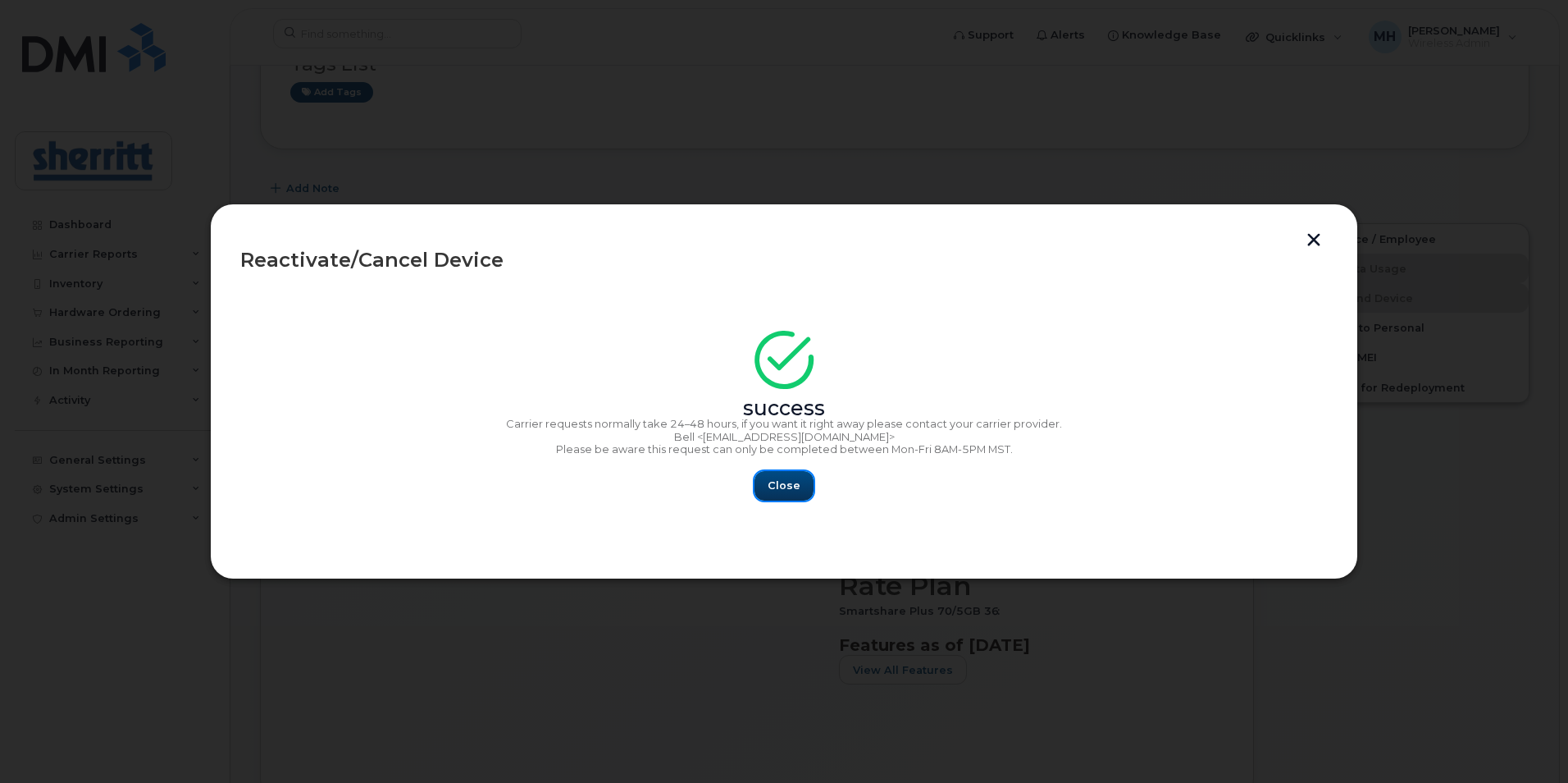
click at [787, 494] on button "Close" at bounding box center [784, 486] width 59 height 30
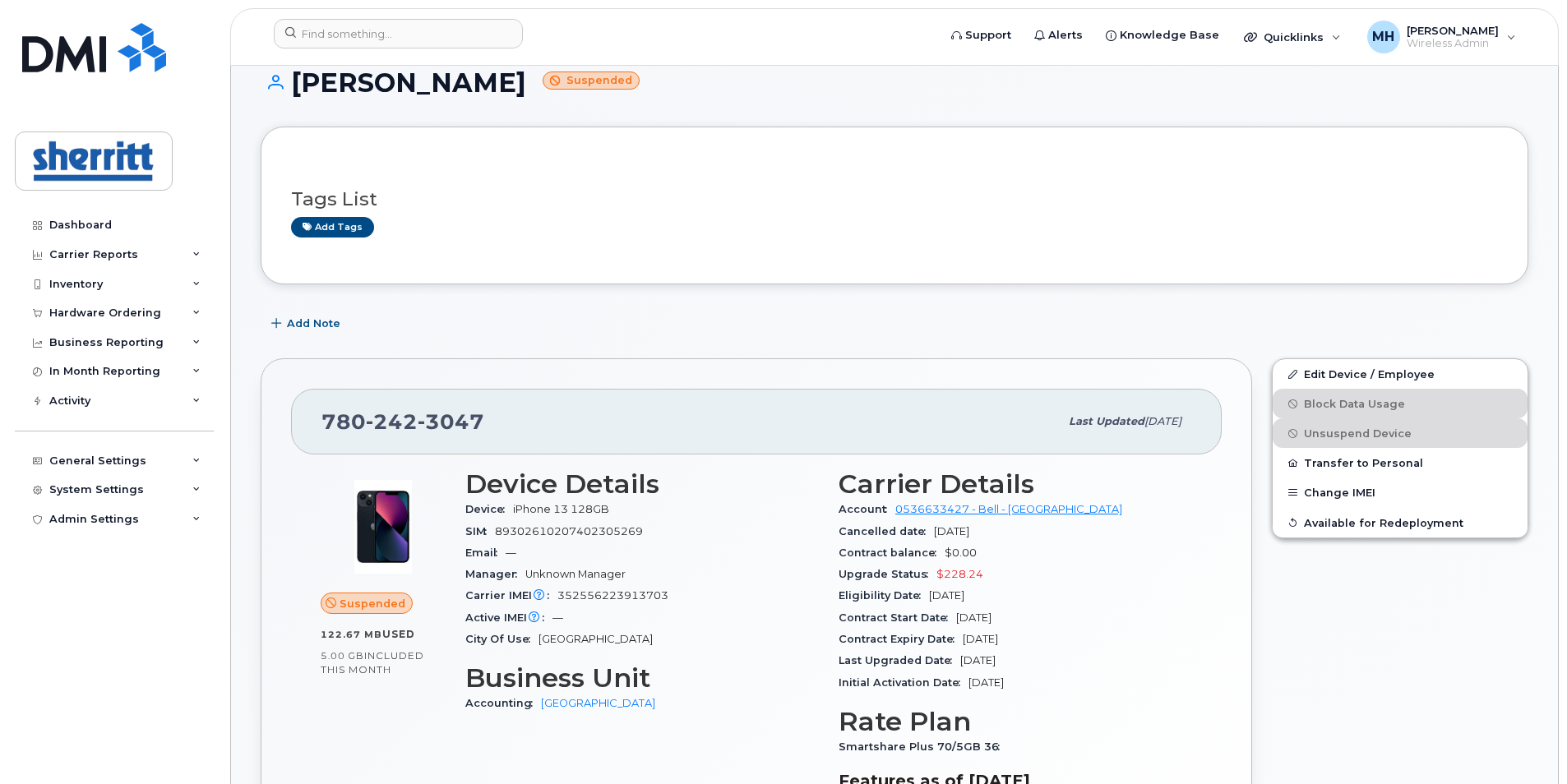
scroll to position [0, 0]
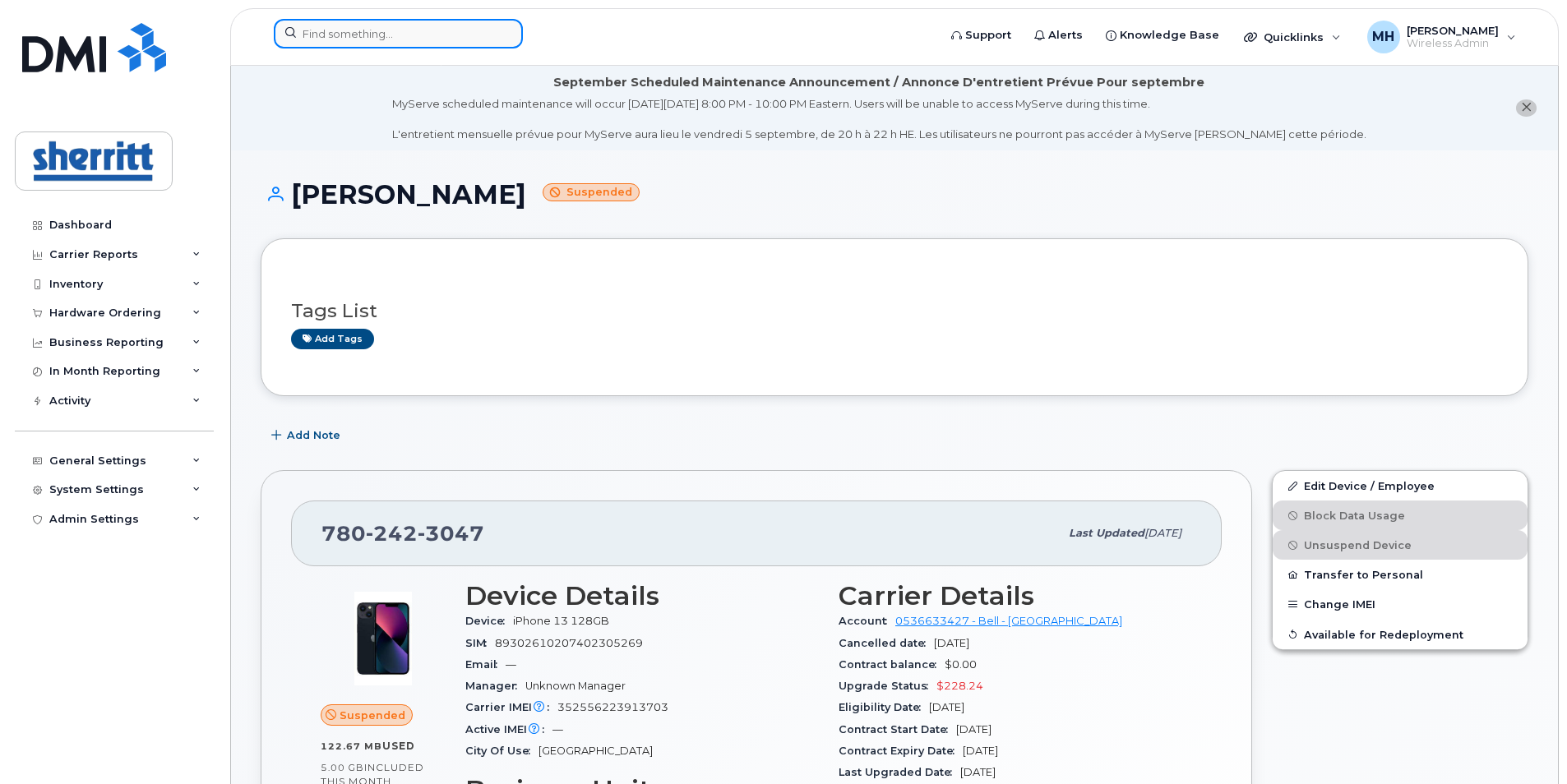
click at [437, 26] on input at bounding box center [398, 34] width 249 height 30
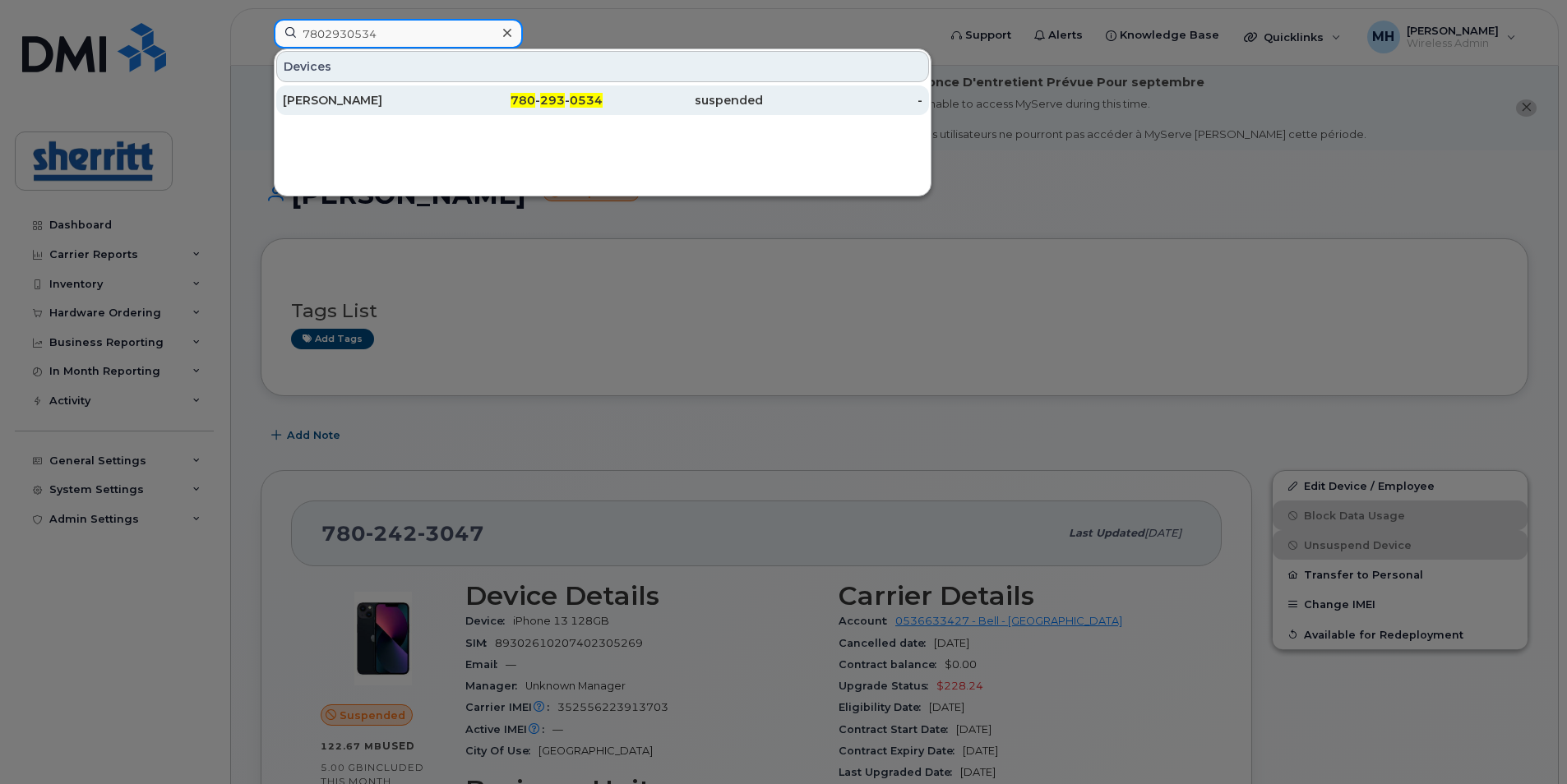
type input "7802930534"
click at [480, 108] on div "780 - 293 - 0534" at bounding box center [523, 100] width 160 height 17
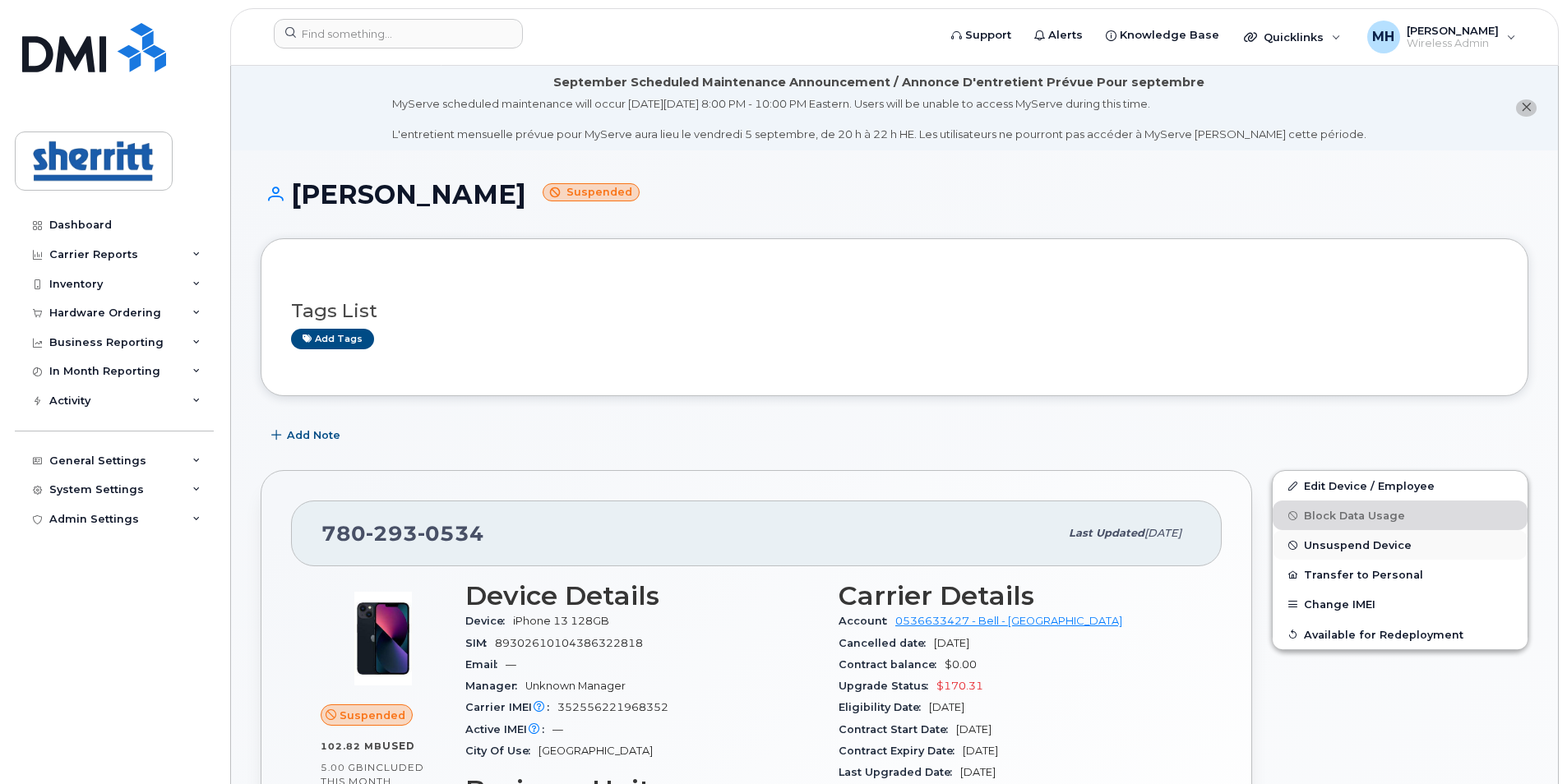
click at [1342, 545] on span "Unsuspend Device" at bounding box center [1358, 545] width 108 height 12
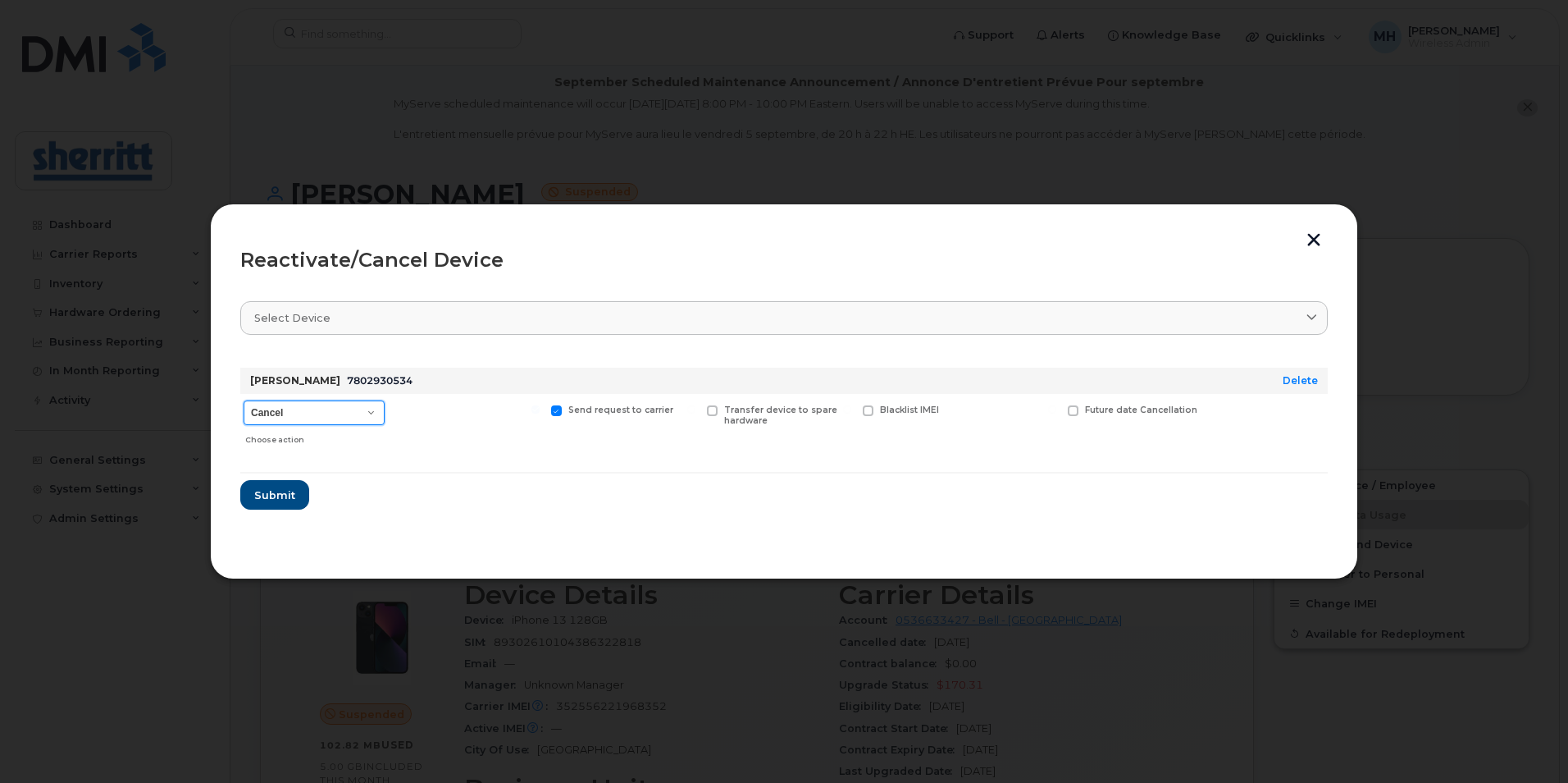
click at [359, 412] on select "Cancel Suspend - Extend Suspension Reactivate" at bounding box center [313, 412] width 141 height 25
select select "[object Object]"
click at [243, 400] on select "Cancel Suspend - Extend Suspension Reactivate" at bounding box center [313, 412] width 141 height 25
click at [289, 491] on span "Submit" at bounding box center [274, 495] width 41 height 16
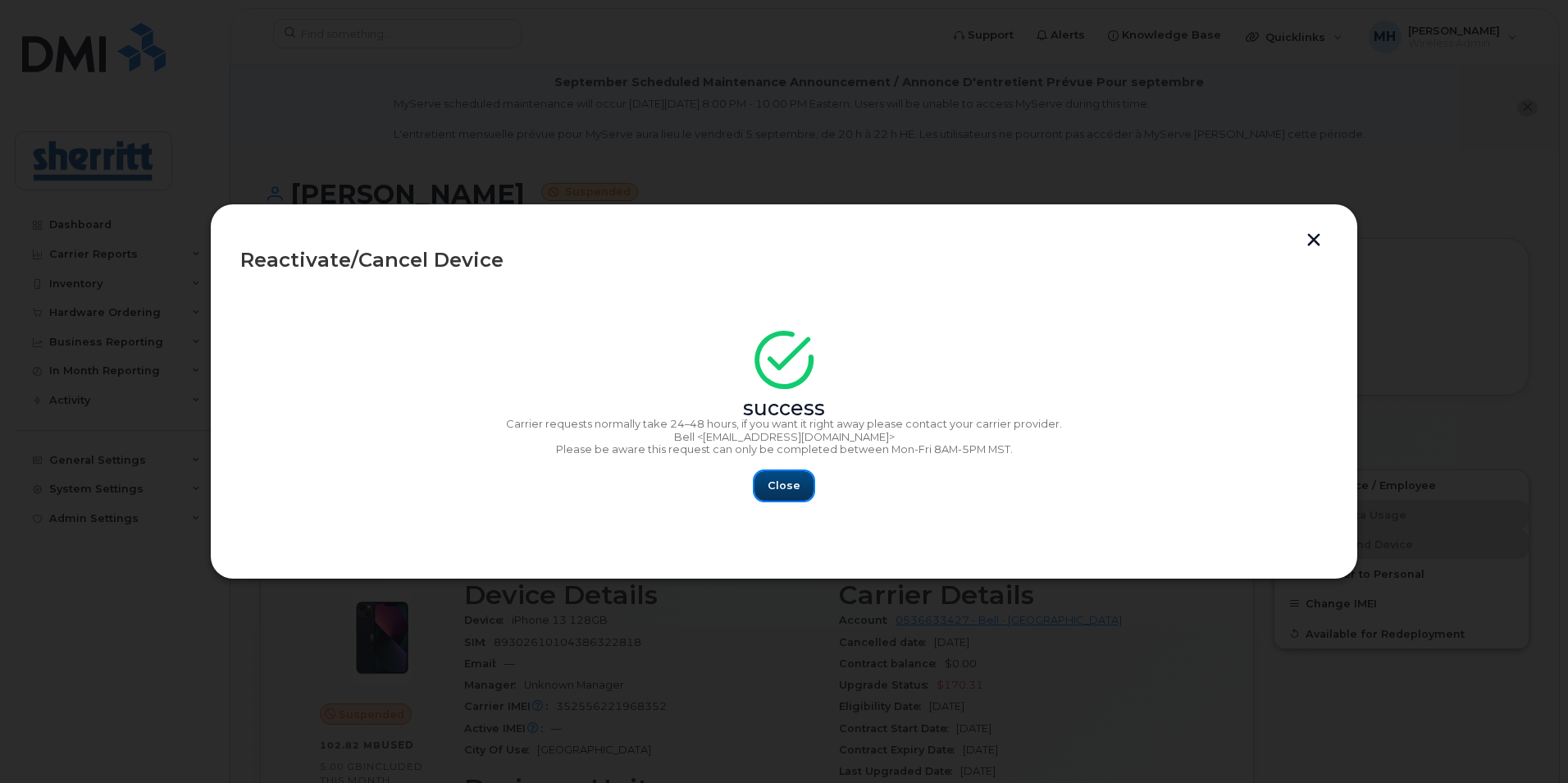
click at [784, 485] on span "Close" at bounding box center [784, 485] width 33 height 16
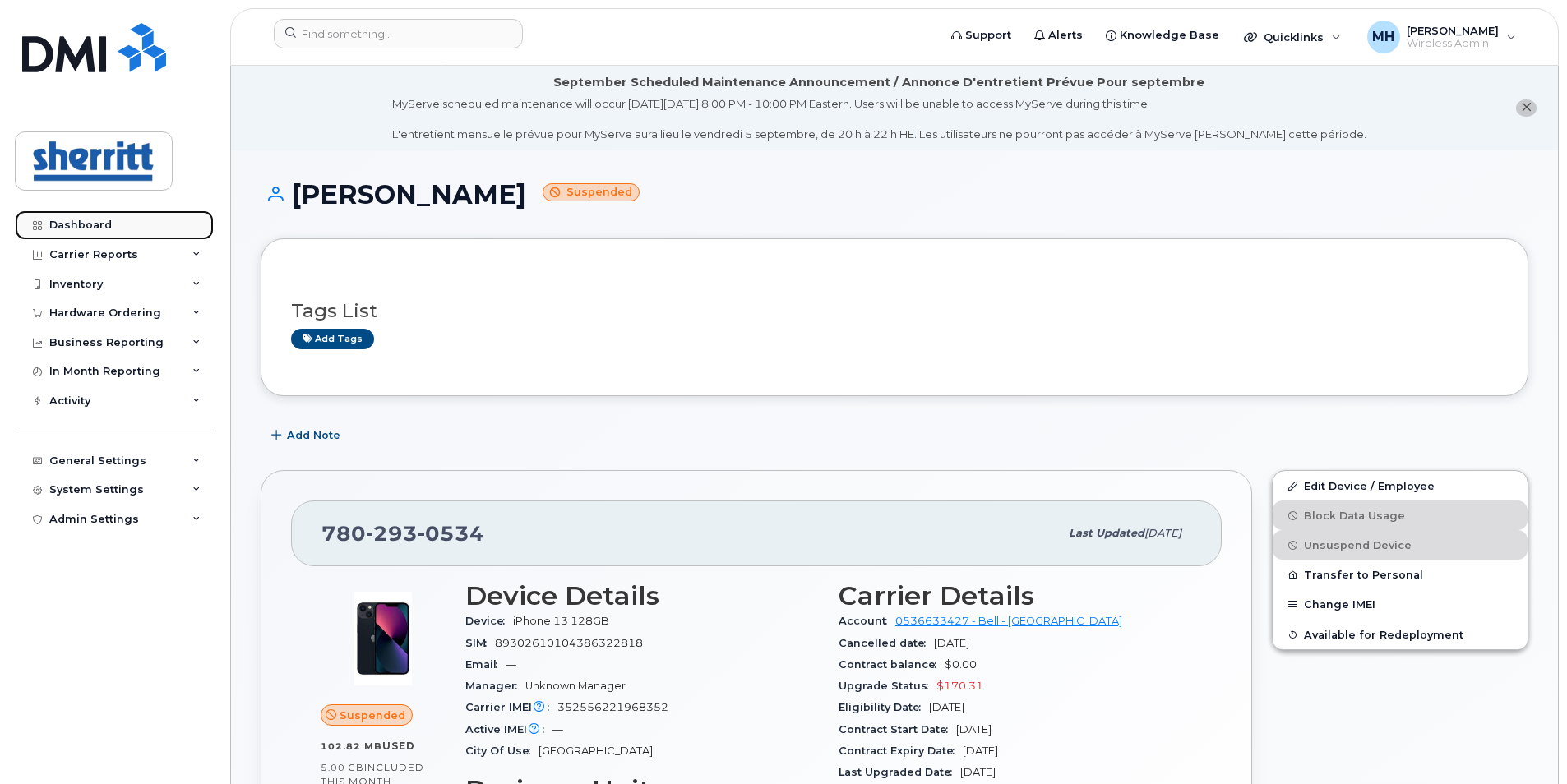
click at [97, 223] on div "Dashboard" at bounding box center [80, 224] width 62 height 13
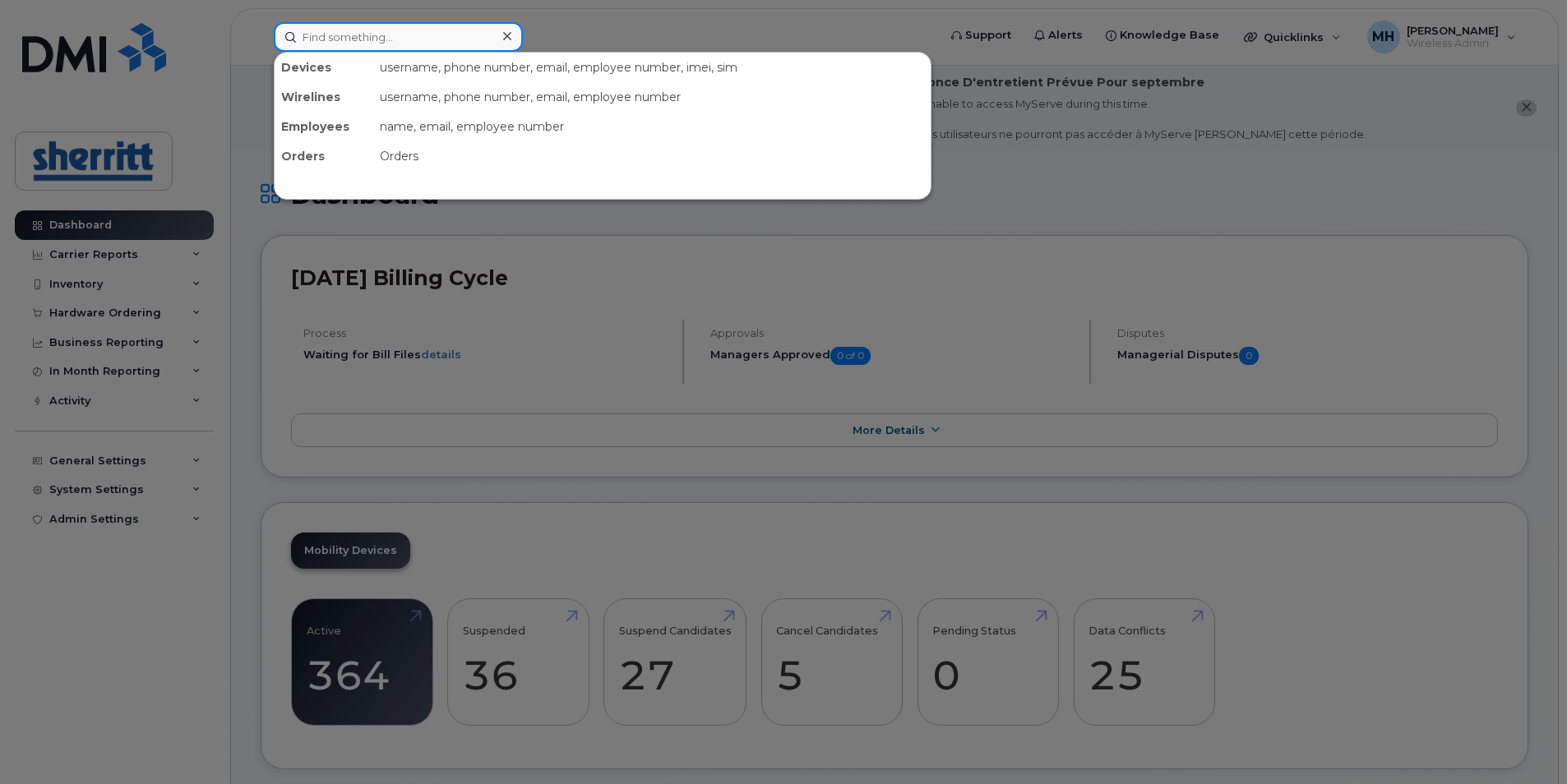
click at [339, 45] on input at bounding box center [398, 37] width 249 height 30
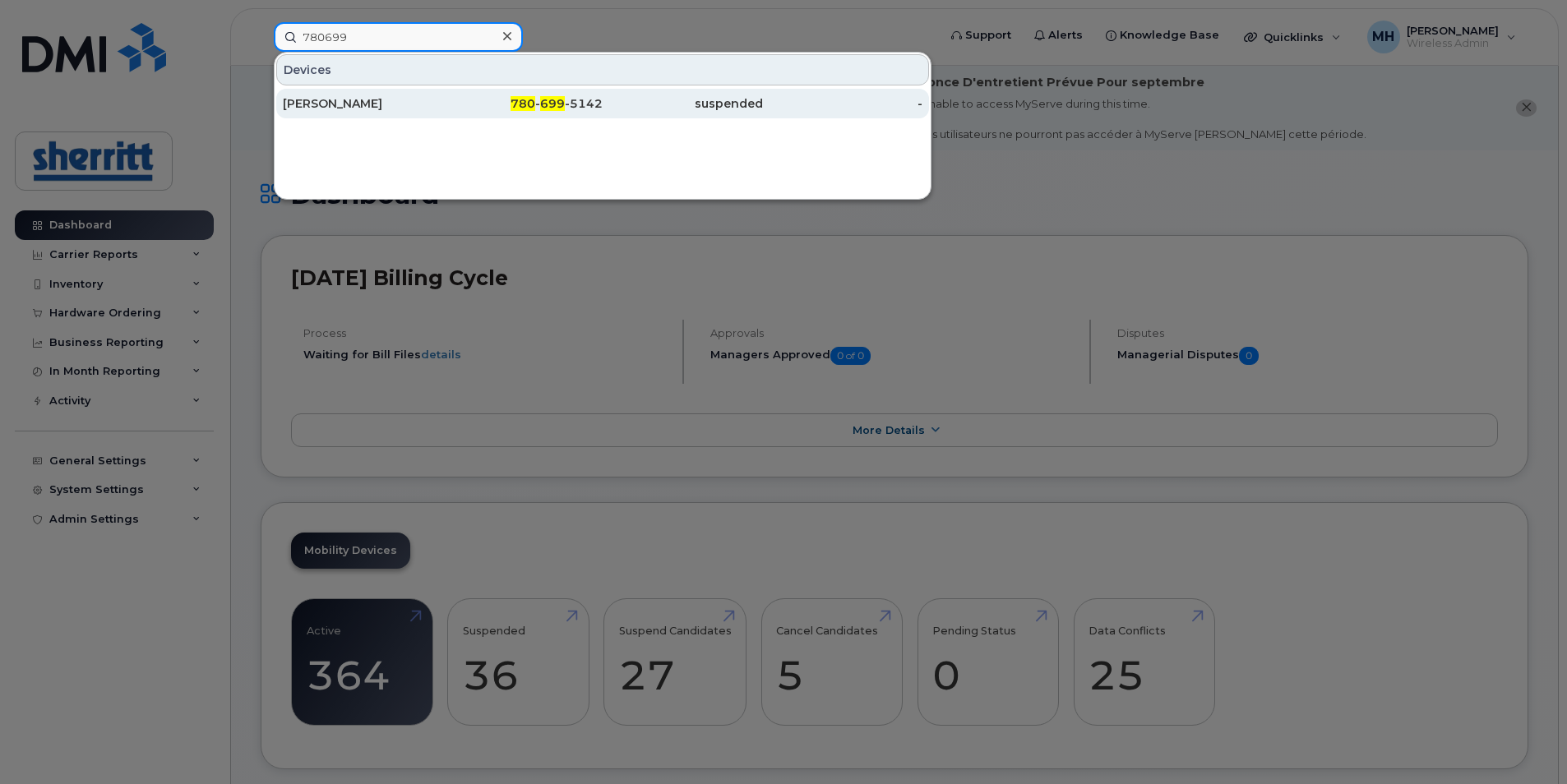
type input "780699"
click at [539, 113] on div "780 - 699 -5142" at bounding box center [523, 104] width 160 height 30
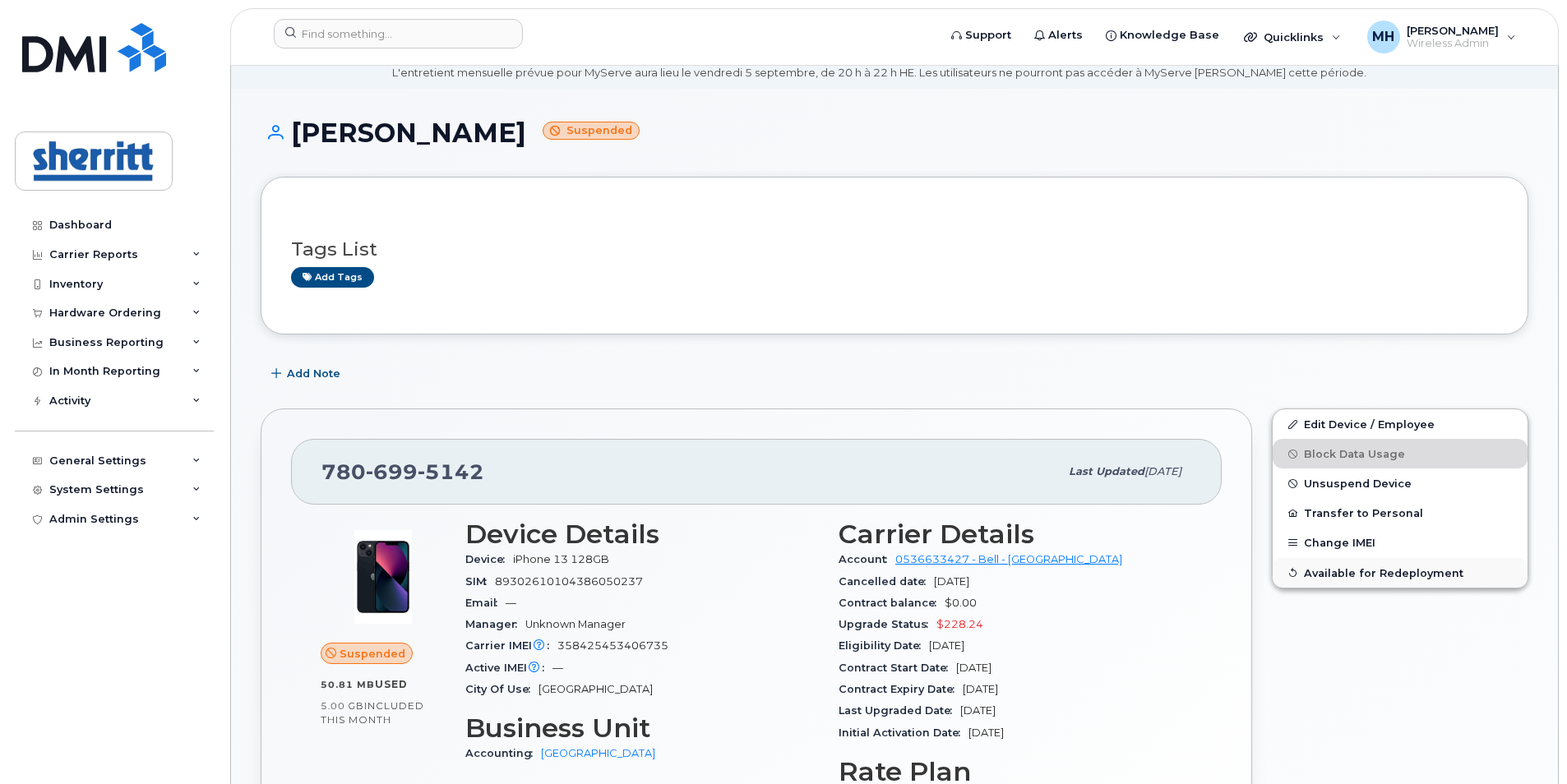
scroll to position [82, 0]
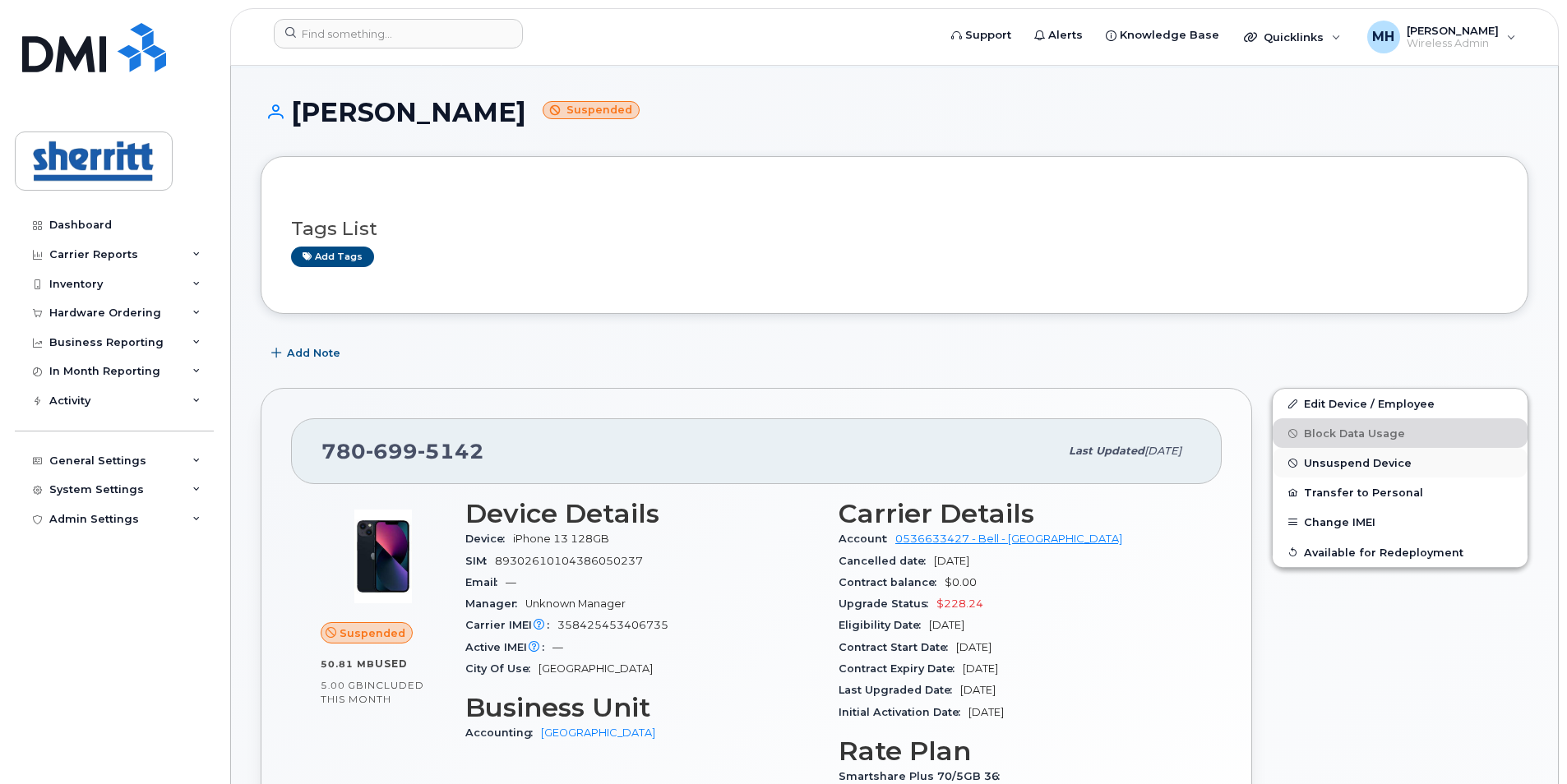
click at [1343, 469] on button "Unsuspend Device" at bounding box center [1400, 462] width 255 height 30
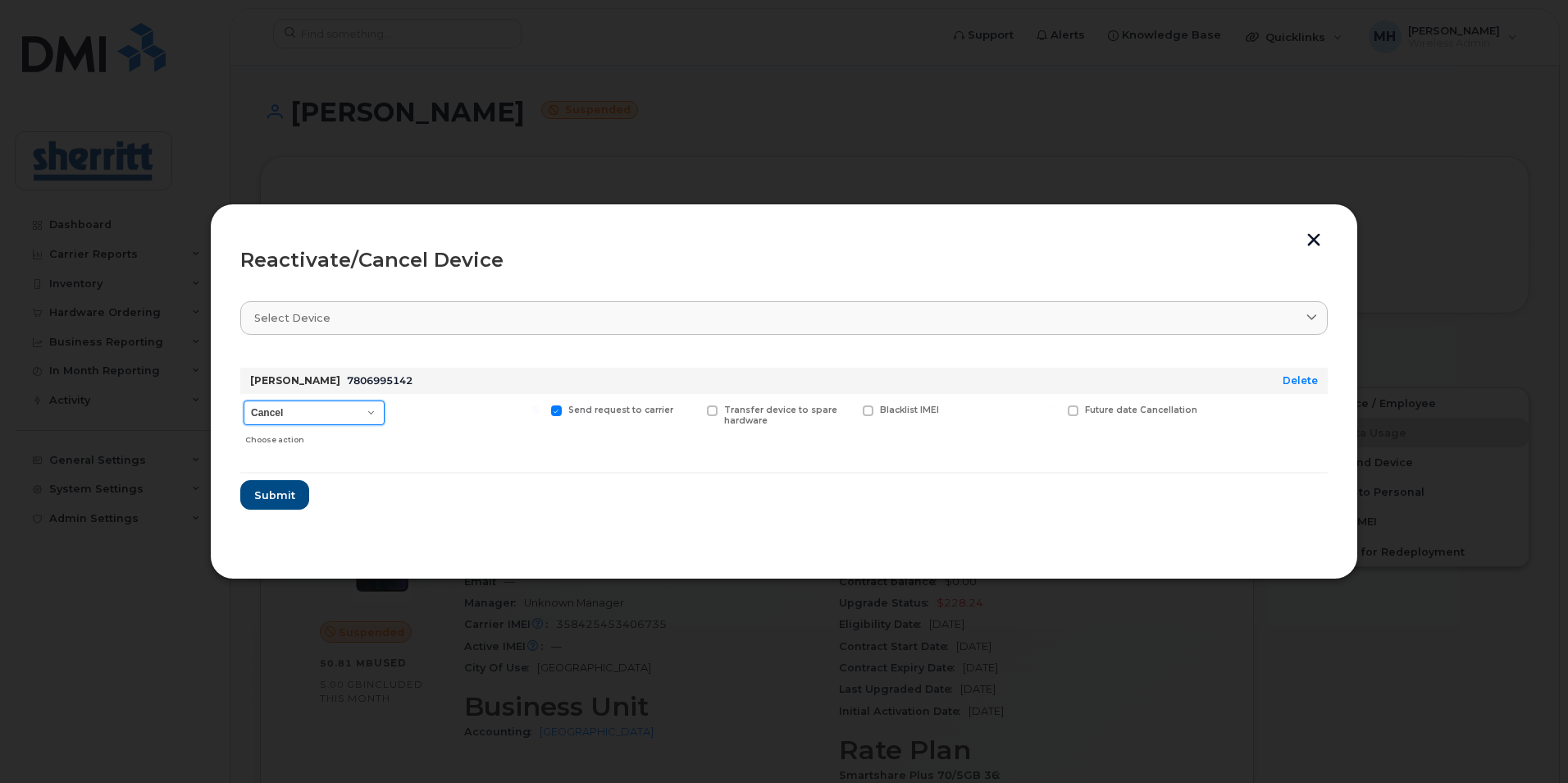
click at [335, 416] on select "Cancel Suspend - Extend Suspension Reactivate" at bounding box center [313, 412] width 141 height 25
select select "[object Object]"
click at [243, 400] on select "Cancel Suspend - Extend Suspension Reactivate" at bounding box center [313, 412] width 141 height 25
drag, startPoint x: 277, startPoint y: 493, endPoint x: 301, endPoint y: 491, distance: 24.1
click at [279, 493] on span "Submit" at bounding box center [274, 495] width 41 height 16
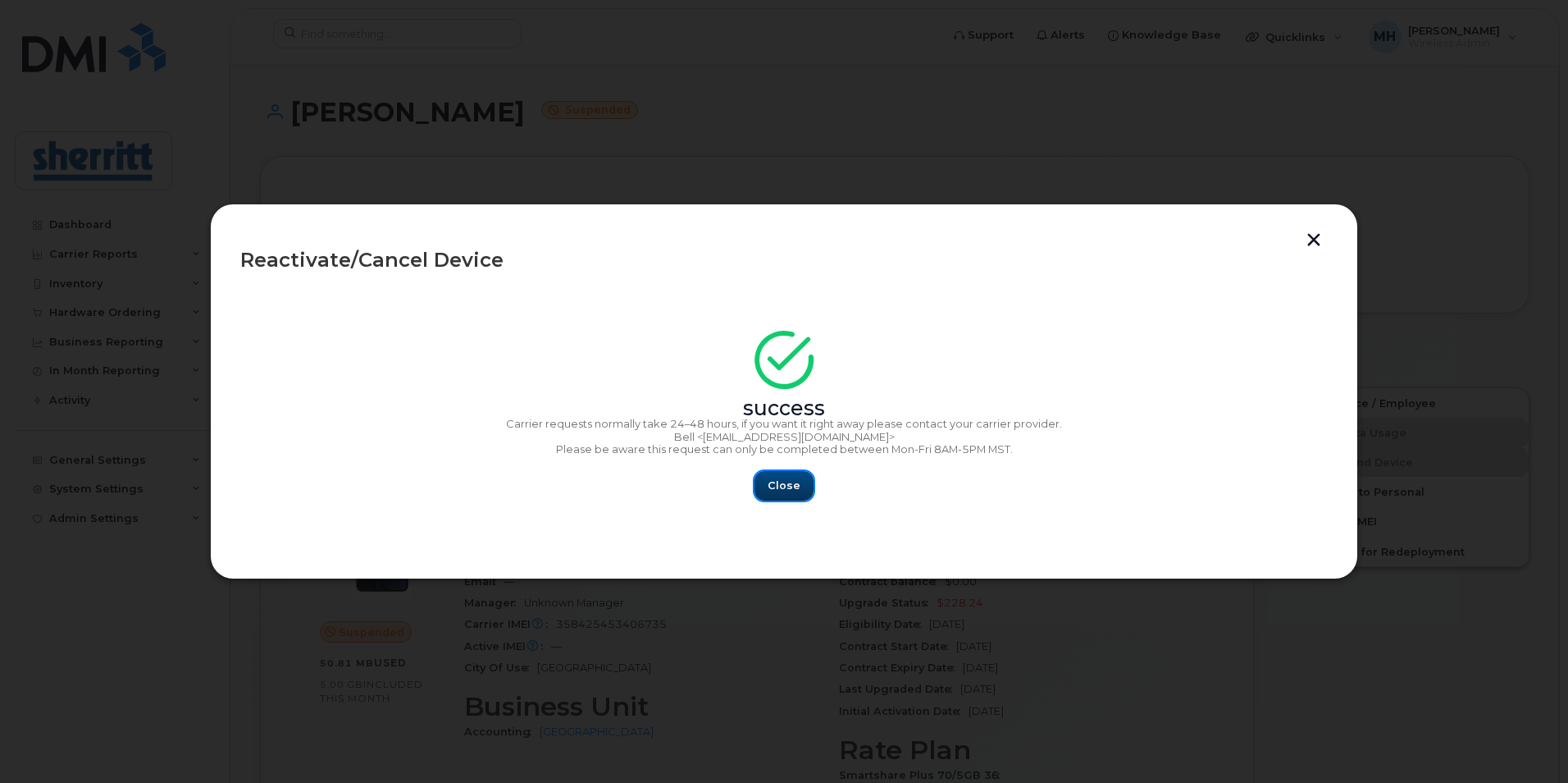
click at [798, 485] on span "Close" at bounding box center [784, 485] width 33 height 16
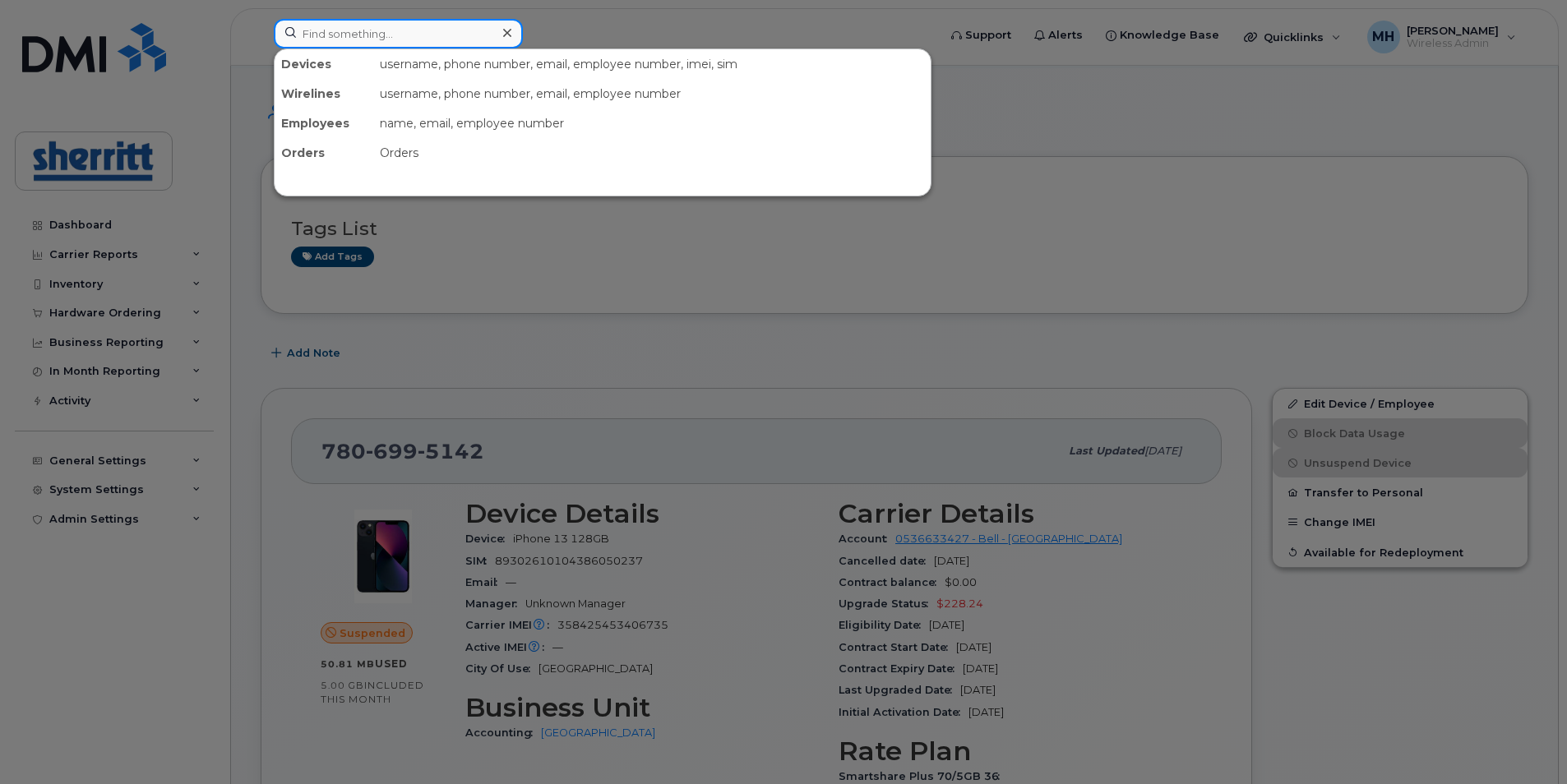
click at [370, 37] on input at bounding box center [398, 34] width 249 height 30
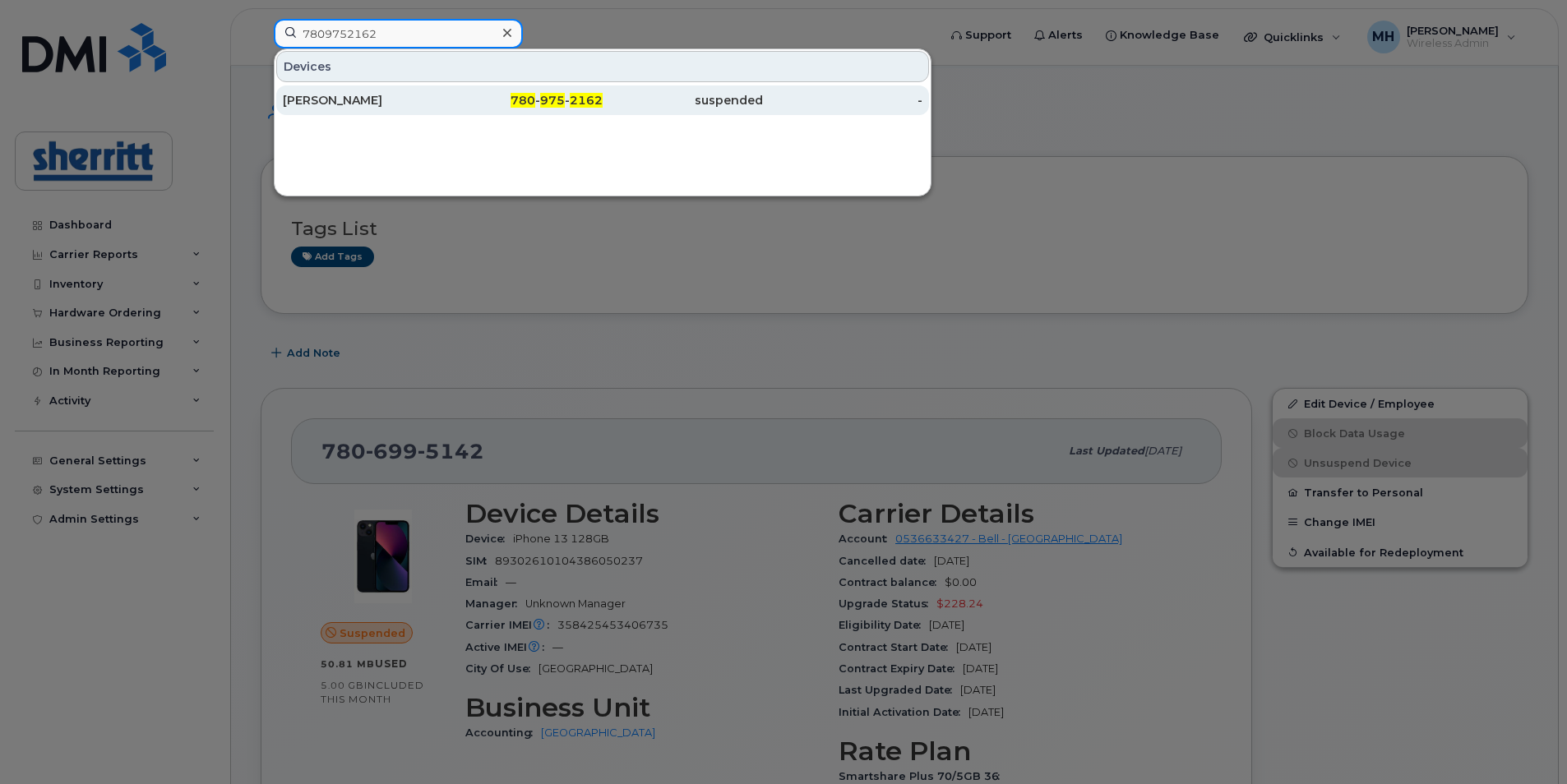
type input "7809752162"
click at [501, 91] on div "780 - 975 - 2162" at bounding box center [523, 101] width 160 height 30
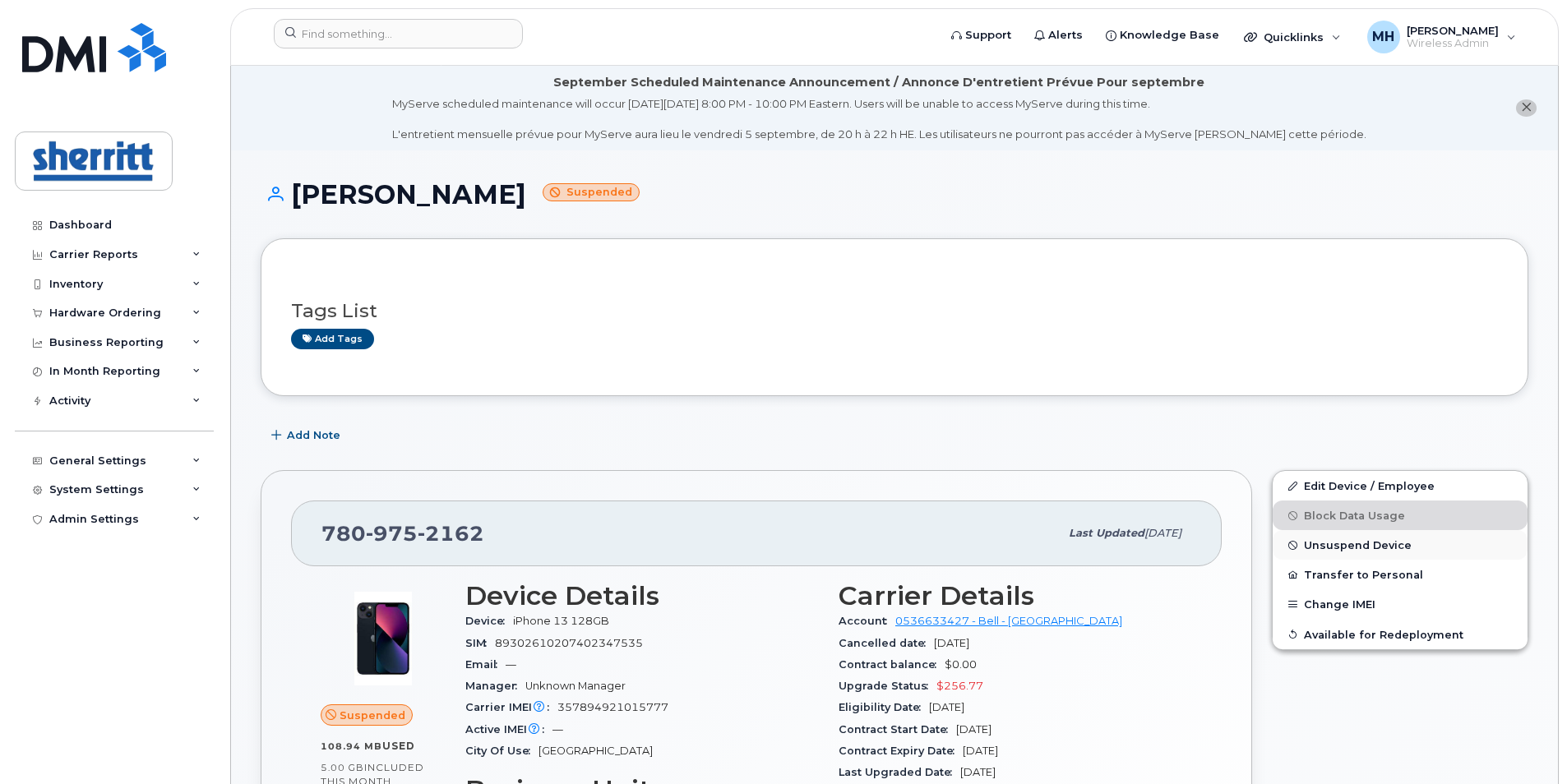
click at [1351, 550] on span "Unsuspend Device" at bounding box center [1358, 545] width 108 height 12
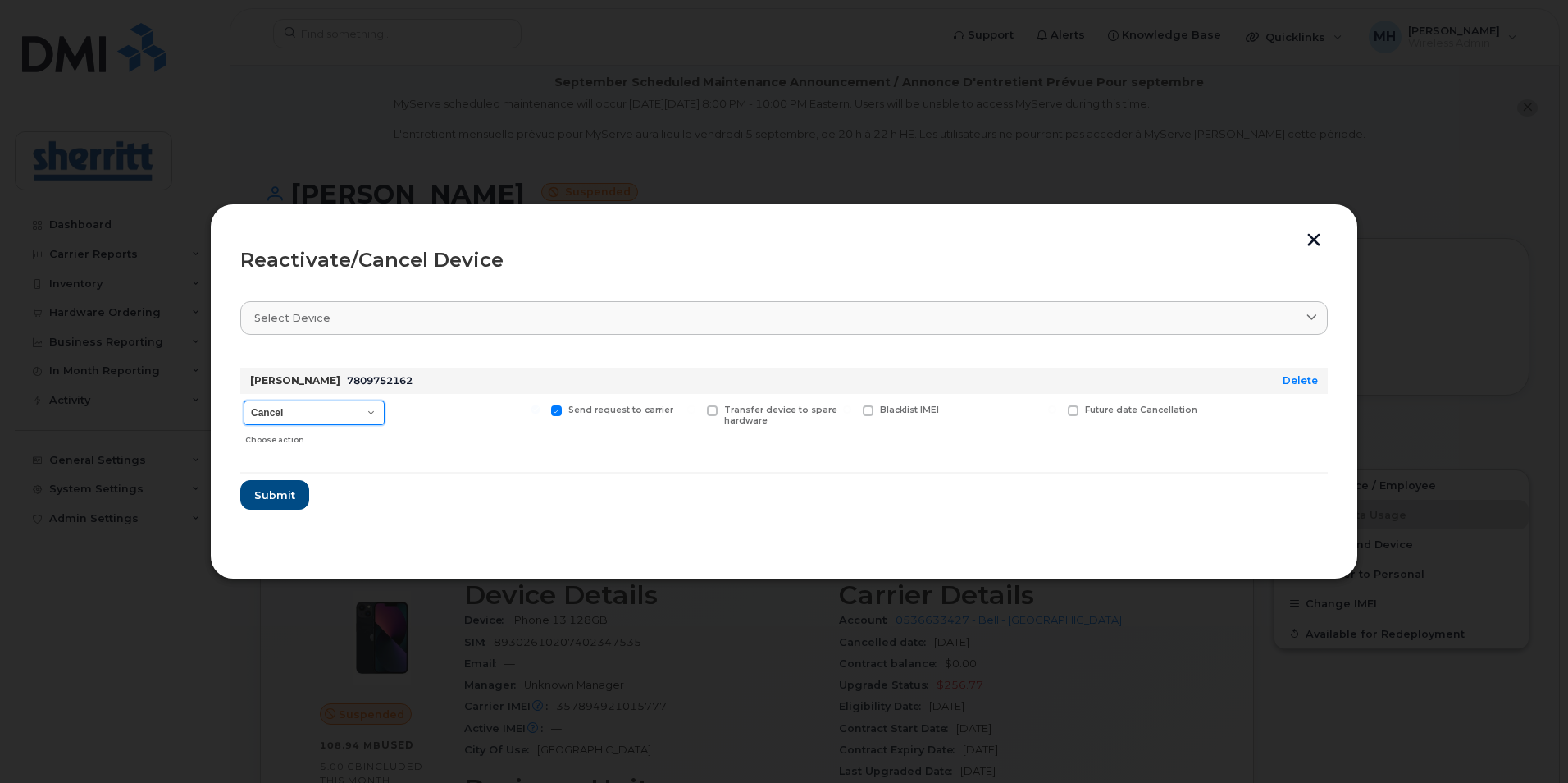
drag, startPoint x: 356, startPoint y: 408, endPoint x: 357, endPoint y: 418, distance: 10.0
click at [356, 408] on select "Cancel Suspend - Extend Suspension Reactivate" at bounding box center [313, 412] width 141 height 25
select select "[object Object]"
click at [243, 400] on select "Cancel Suspend - Extend Suspension Reactivate" at bounding box center [313, 412] width 141 height 25
click at [291, 487] on span "Submit" at bounding box center [274, 495] width 41 height 16
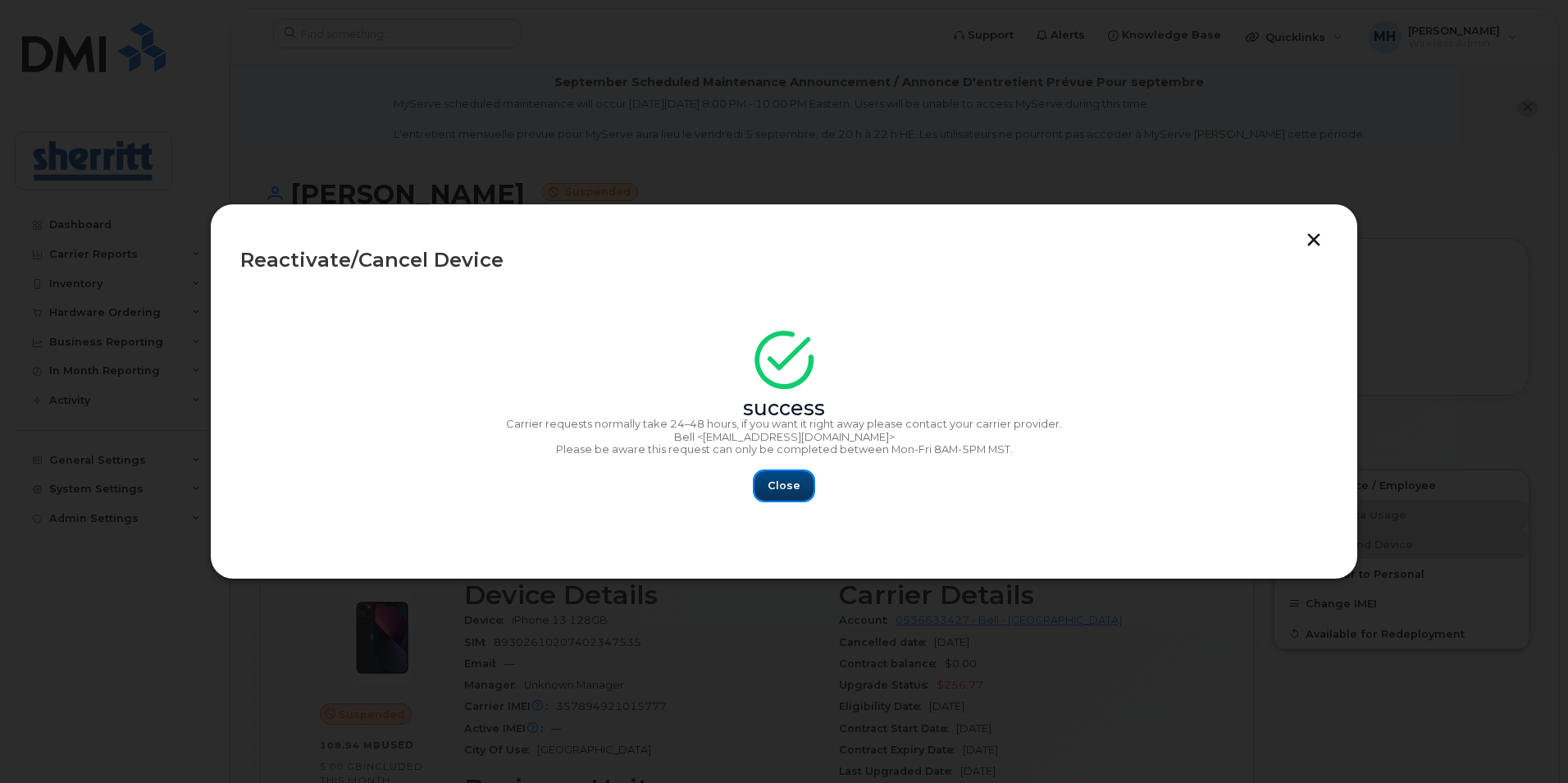
click at [786, 489] on span "Close" at bounding box center [784, 485] width 33 height 16
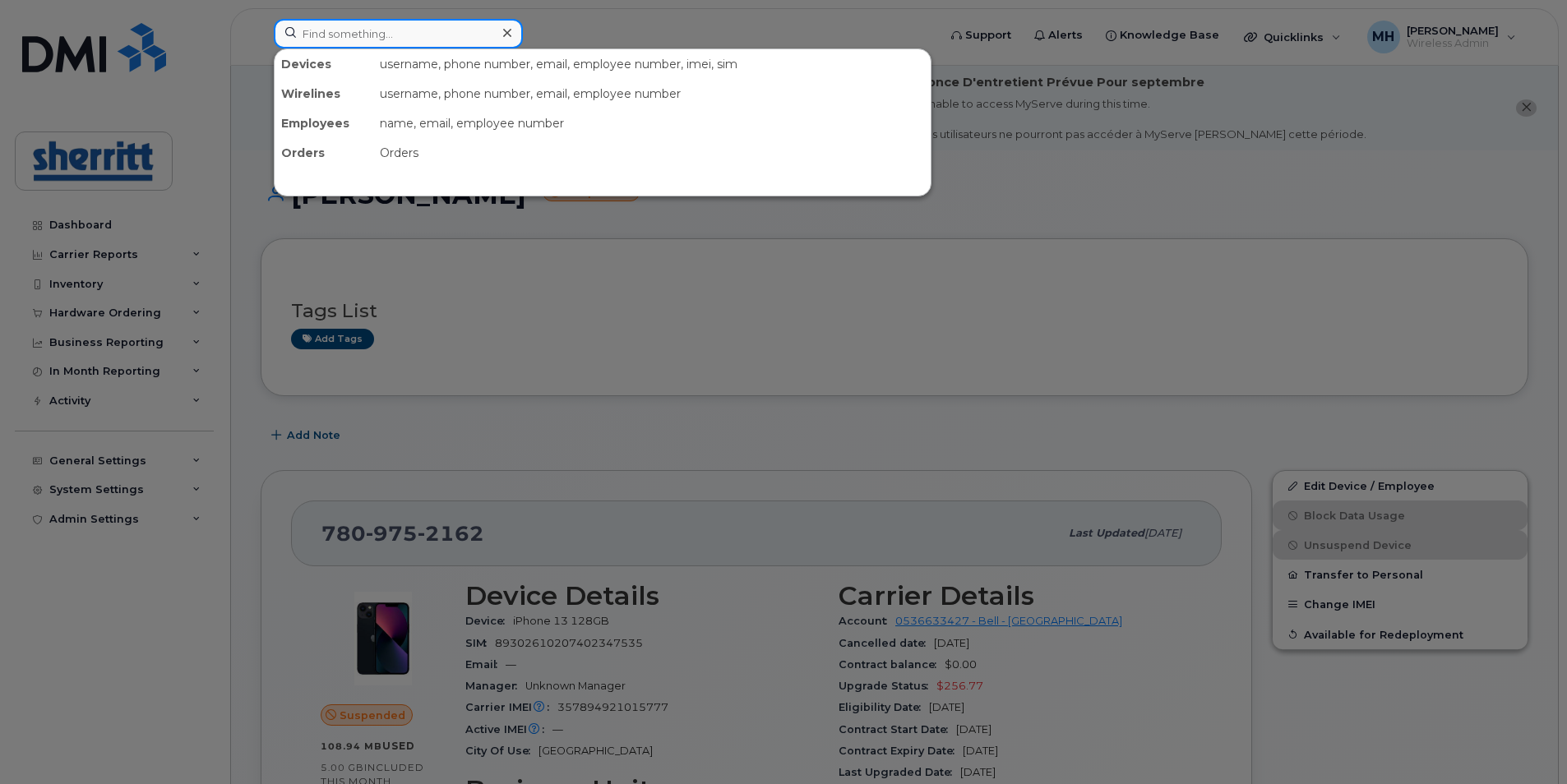
click at [346, 37] on input at bounding box center [398, 34] width 249 height 30
